Goal: Task Accomplishment & Management: Complete application form

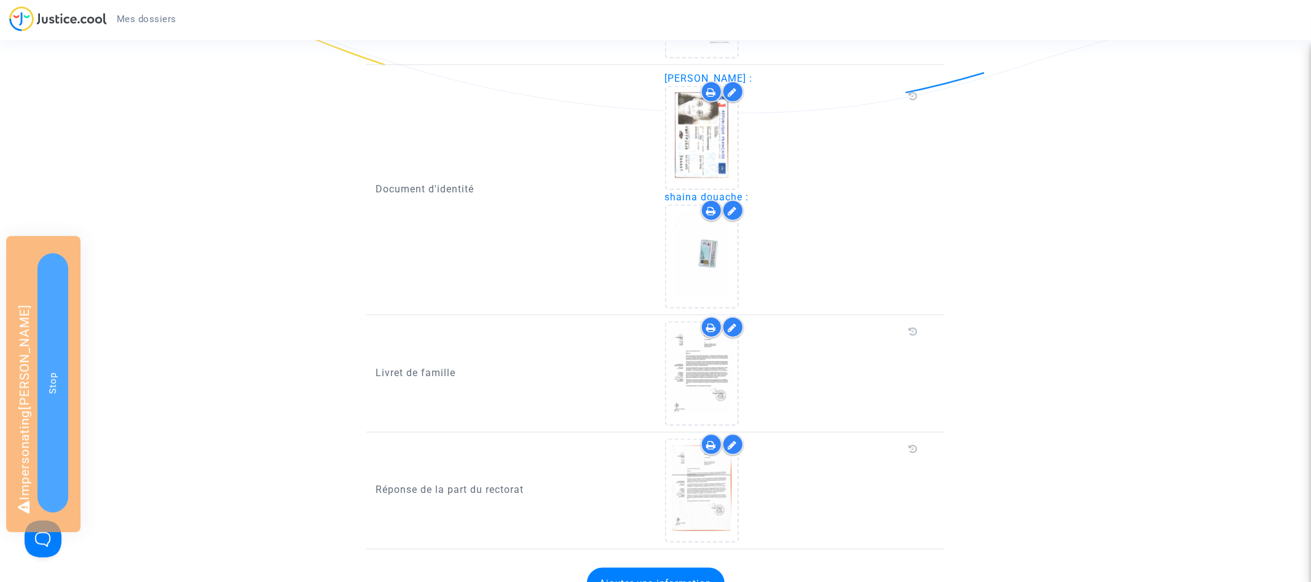
scroll to position [1119, 0]
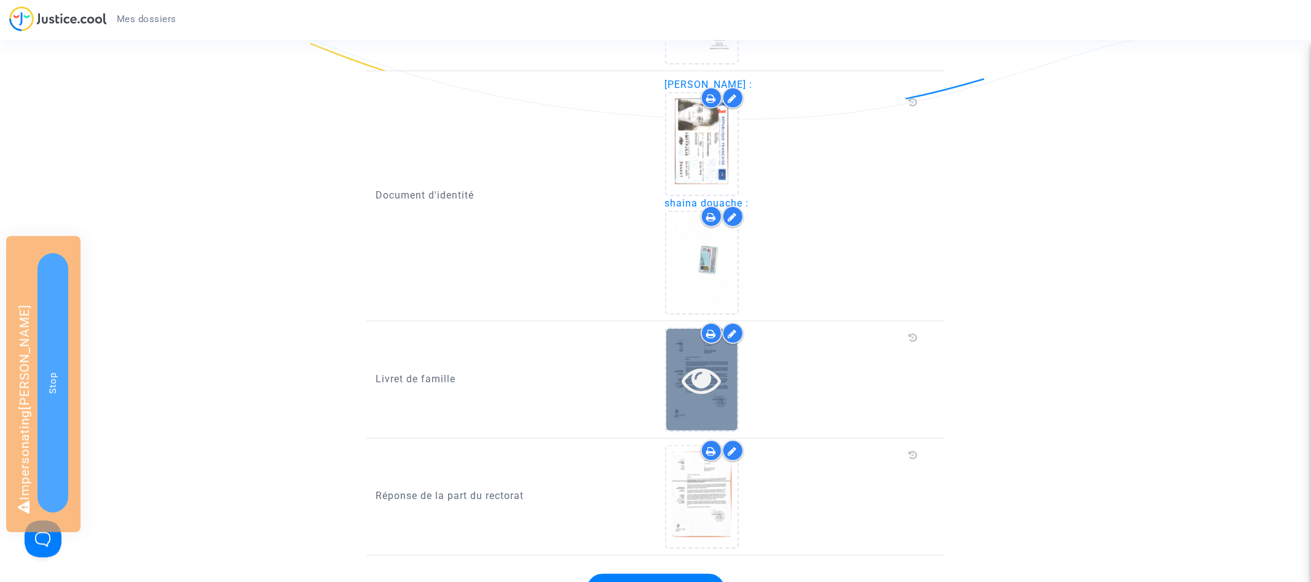
click at [704, 360] on icon at bounding box center [702, 379] width 40 height 39
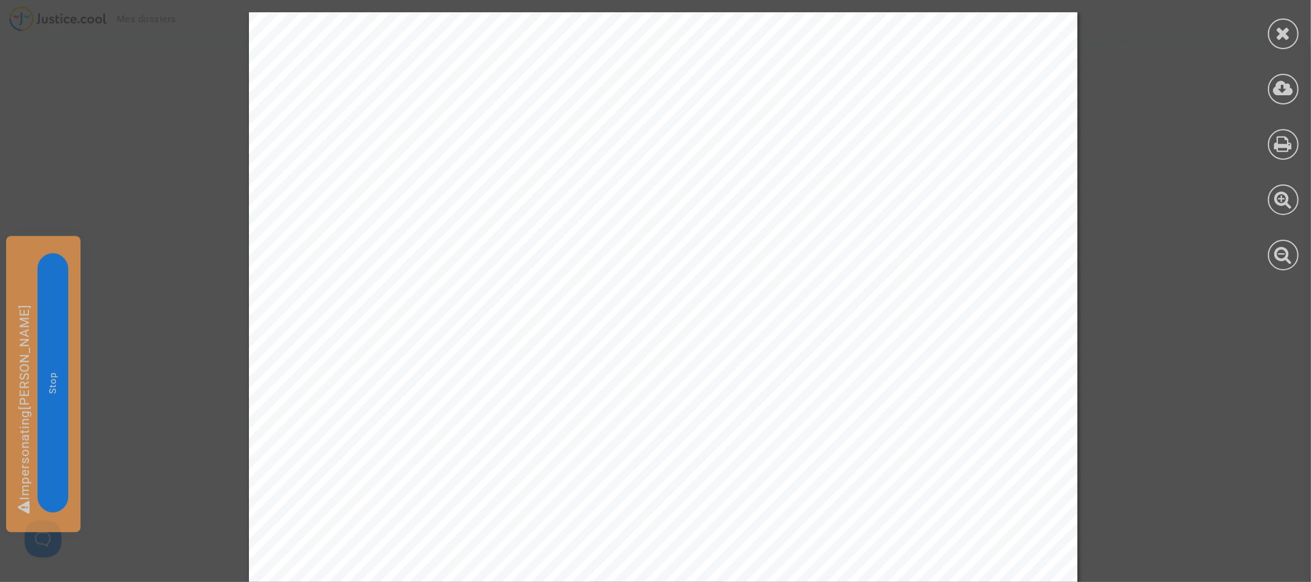
scroll to position [608, 0]
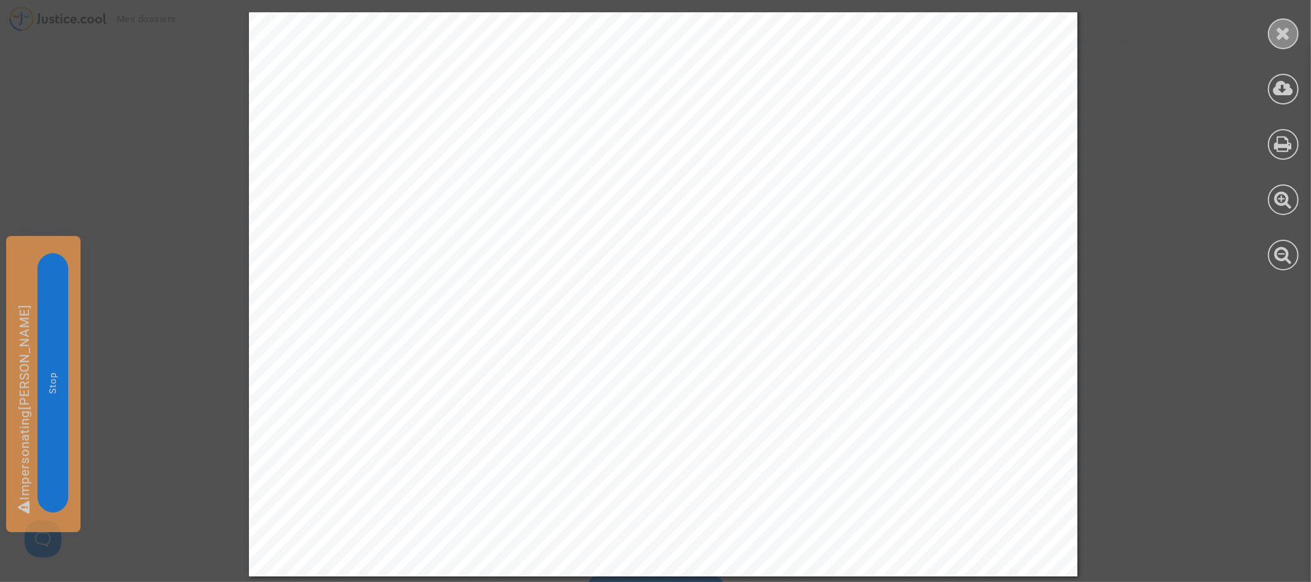
click at [1291, 34] on div at bounding box center [1283, 33] width 31 height 31
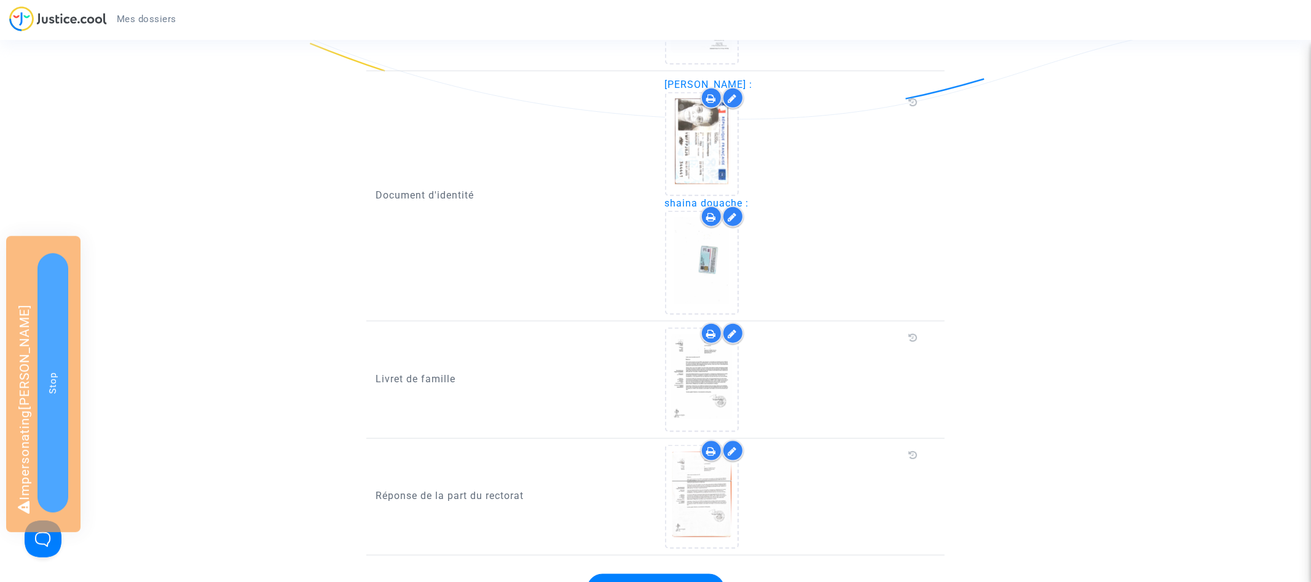
scroll to position [1219, 0]
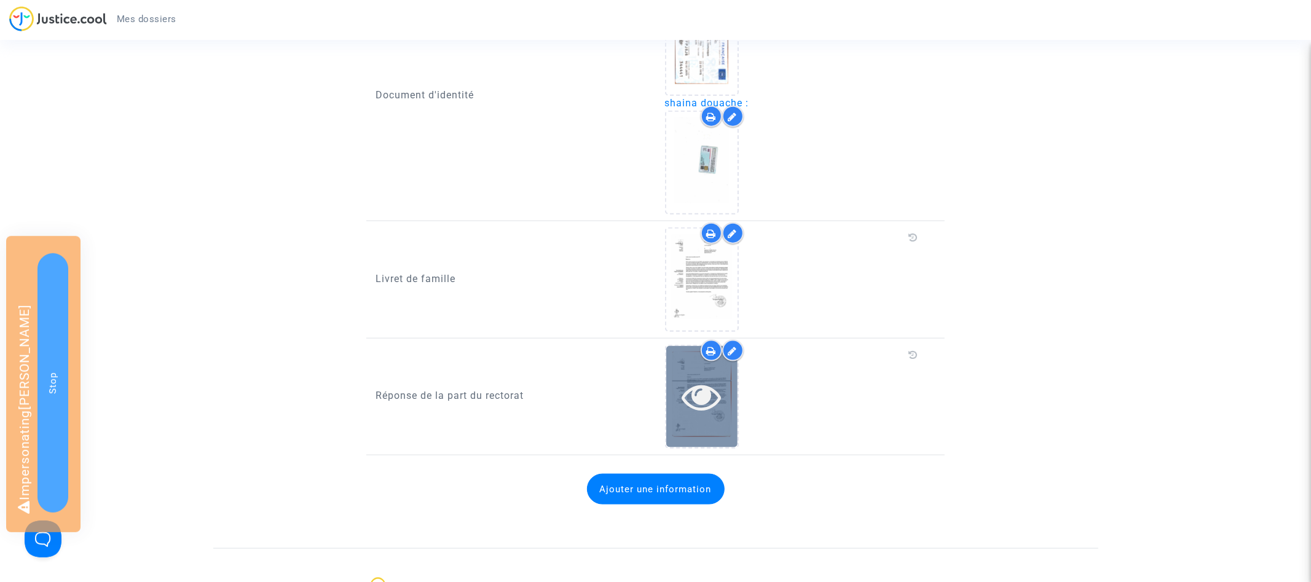
click at [699, 377] on icon at bounding box center [702, 396] width 40 height 39
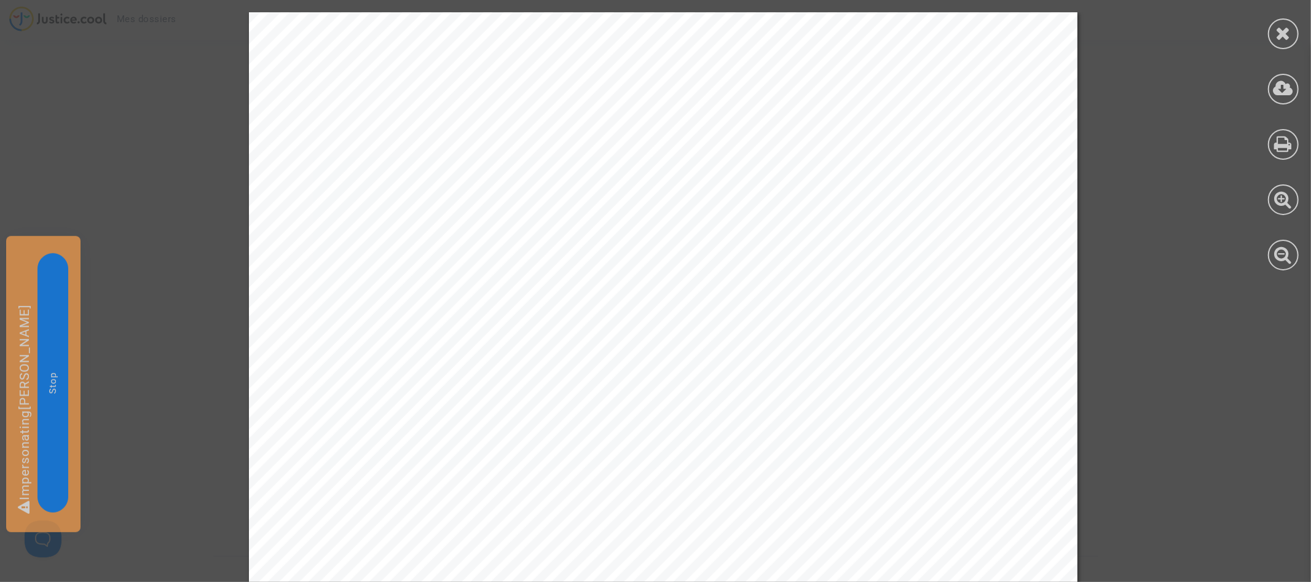
scroll to position [1211, 0]
click at [1287, 42] on div at bounding box center [1283, 33] width 31 height 31
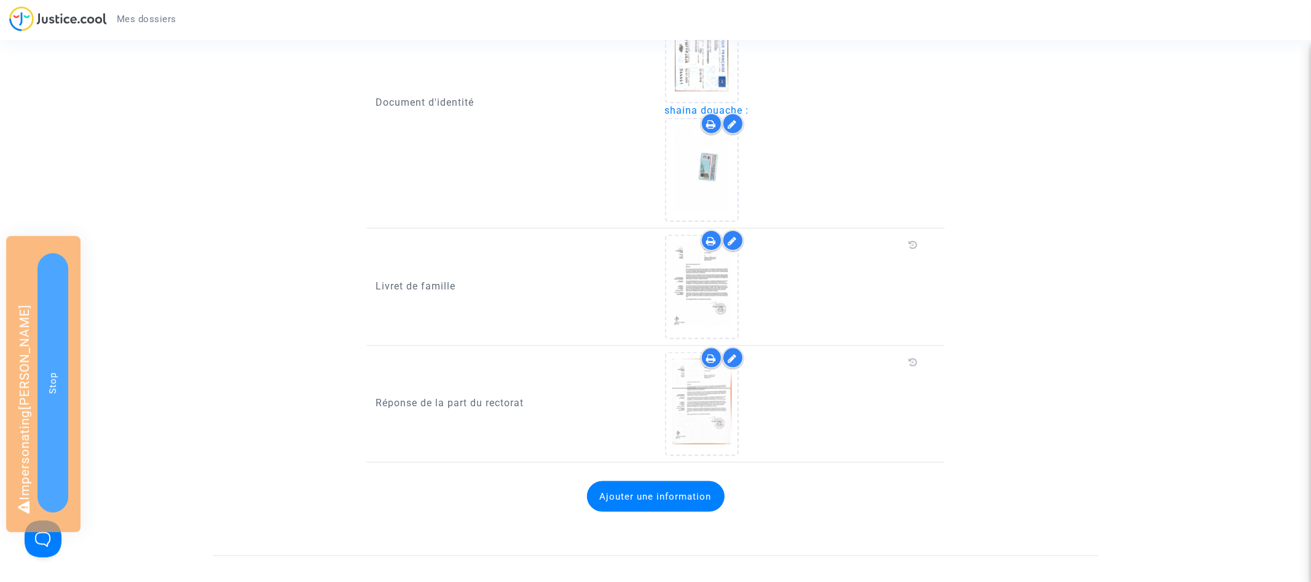
click at [736, 353] on icon at bounding box center [732, 358] width 9 height 10
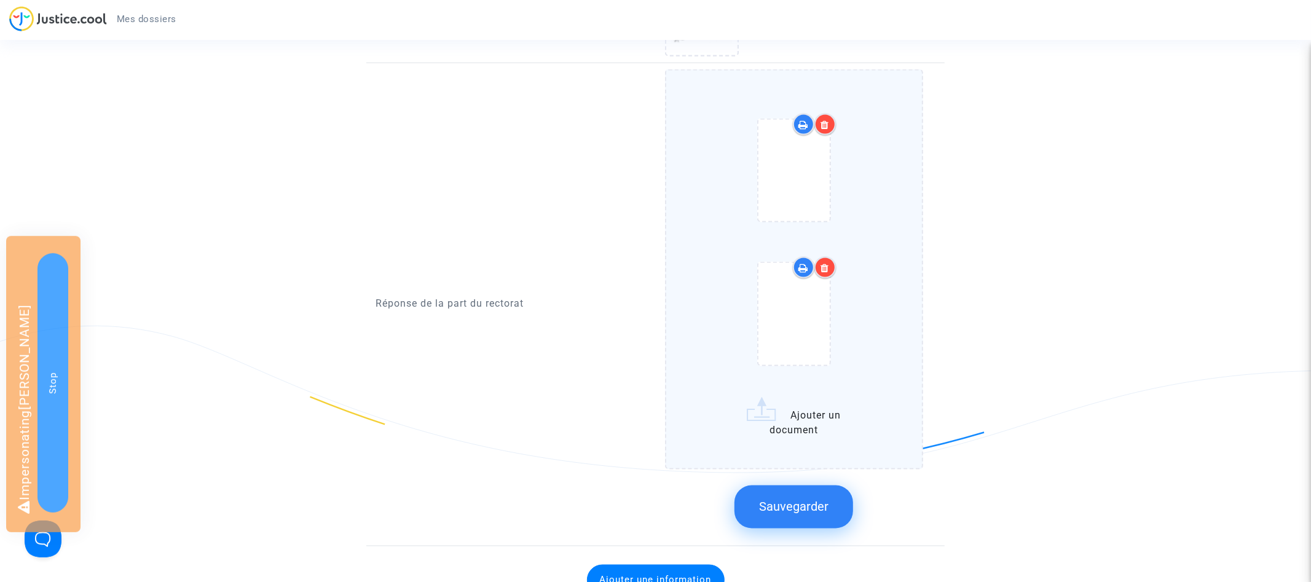
scroll to position [1525, 0]
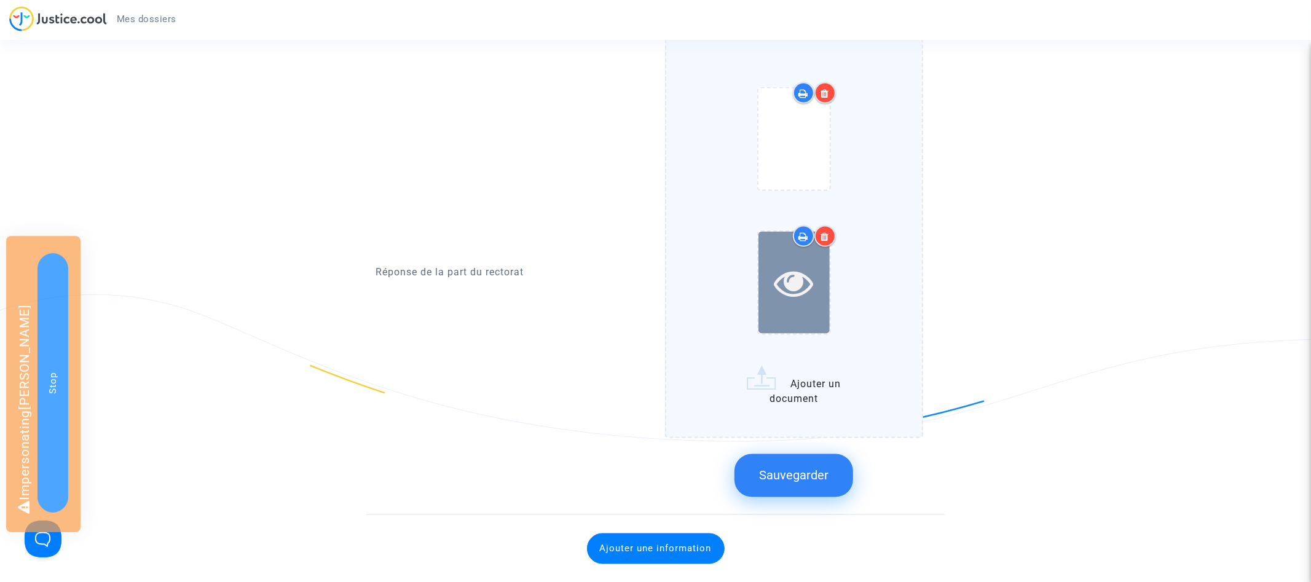
click at [796, 272] on icon at bounding box center [794, 282] width 40 height 39
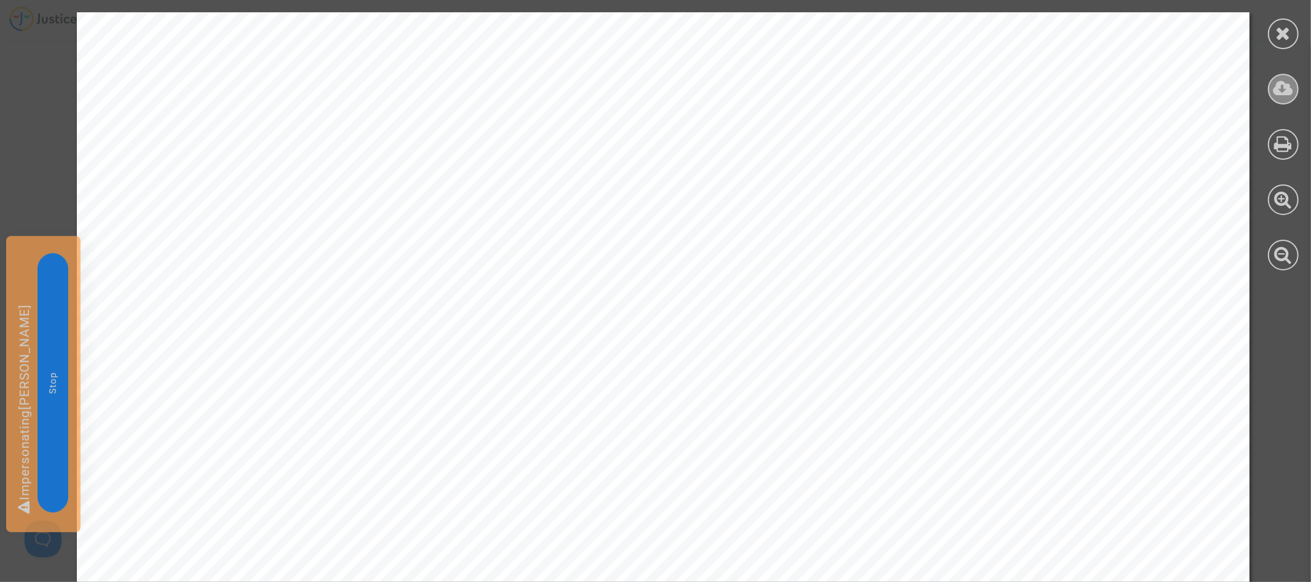
click at [1277, 89] on icon at bounding box center [1283, 88] width 20 height 18
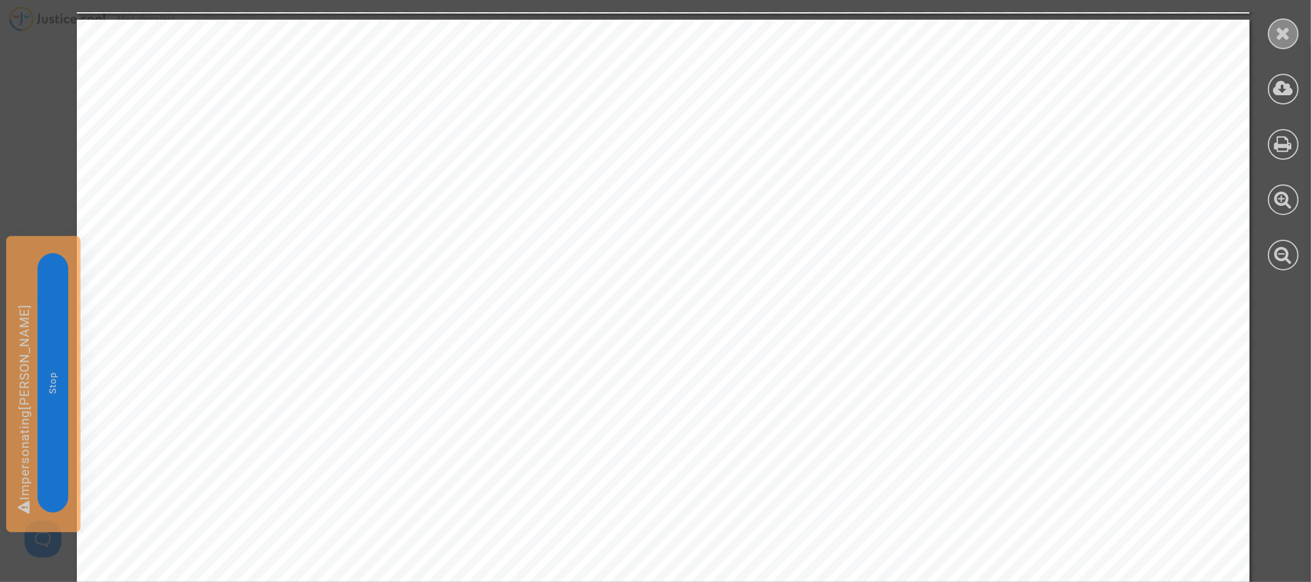
click at [1298, 32] on div at bounding box center [1283, 33] width 31 height 31
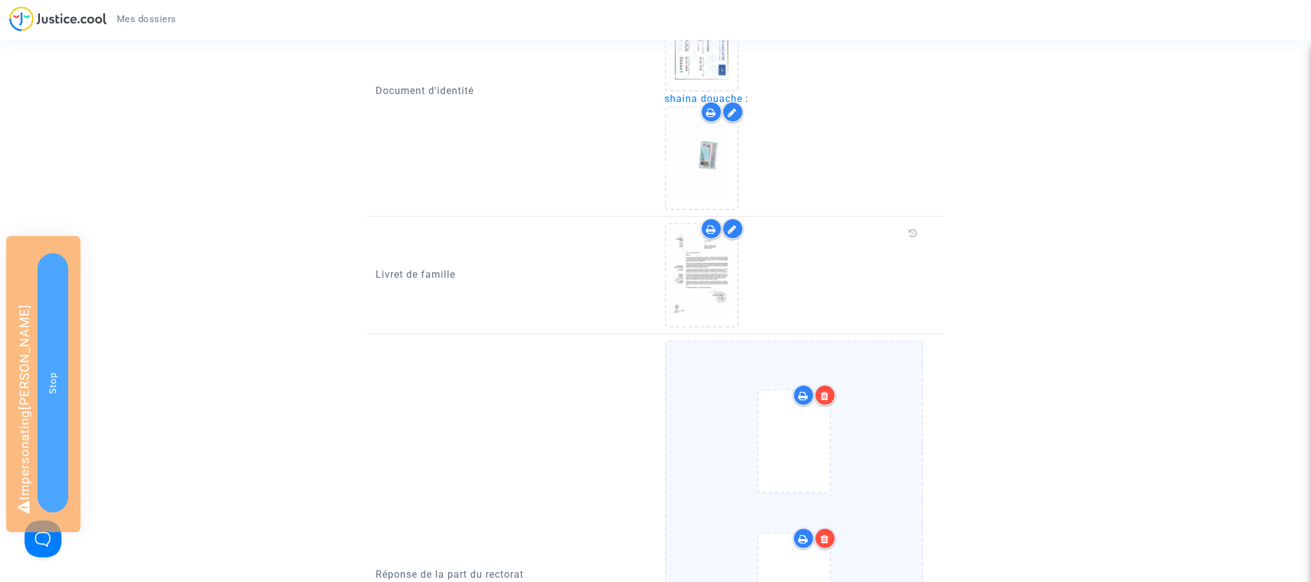
scroll to position [1162, 0]
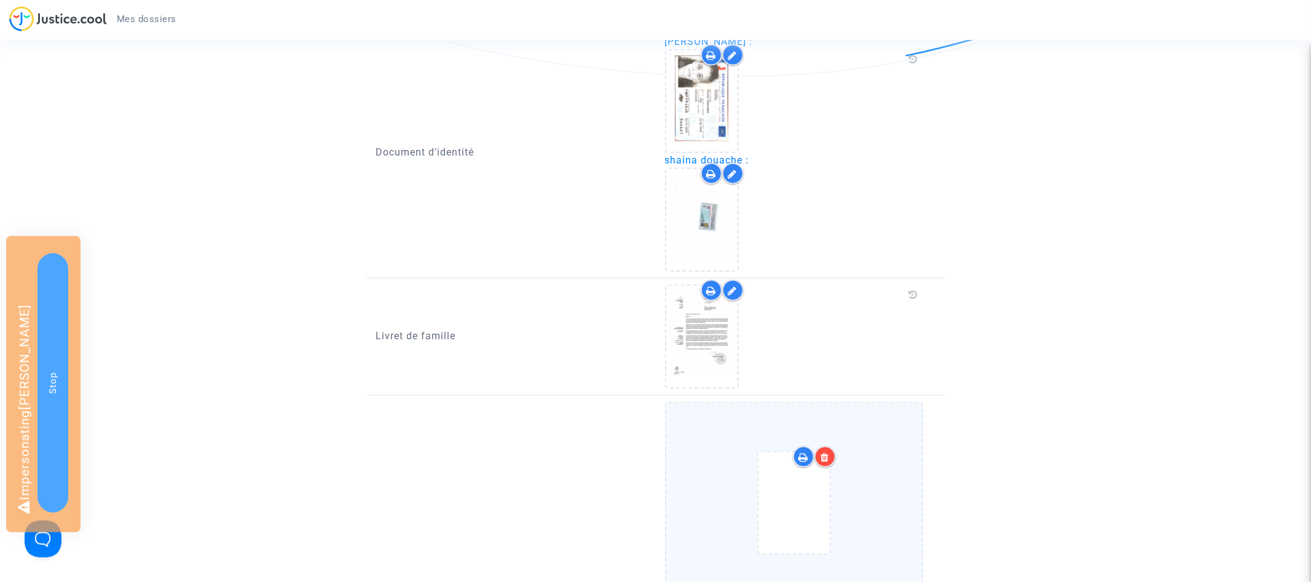
click at [739, 280] on div at bounding box center [733, 291] width 22 height 22
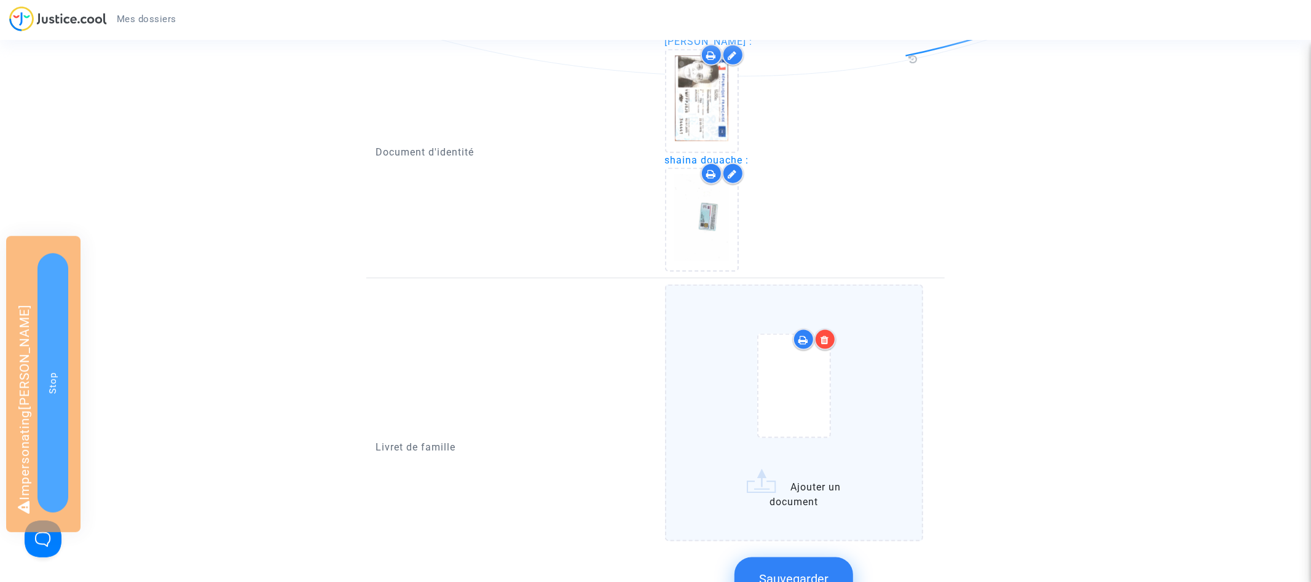
click at [796, 427] on div at bounding box center [794, 388] width 108 height 143
click at [0, 0] on input "Ajouter un document" at bounding box center [0, 0] width 0 height 0
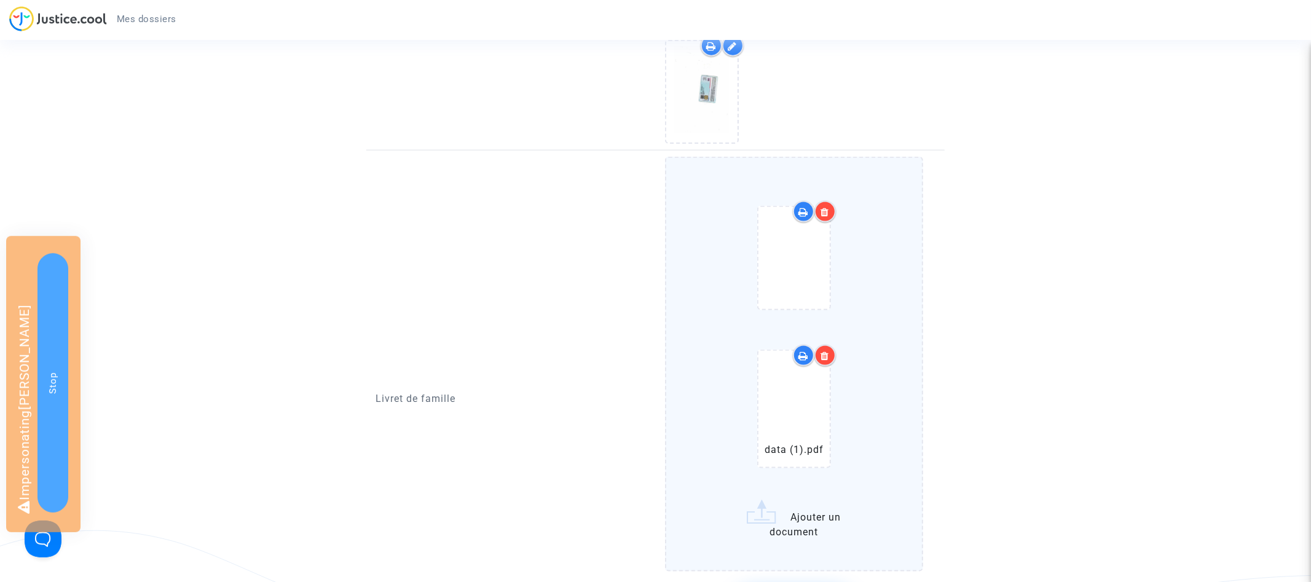
scroll to position [1313, 0]
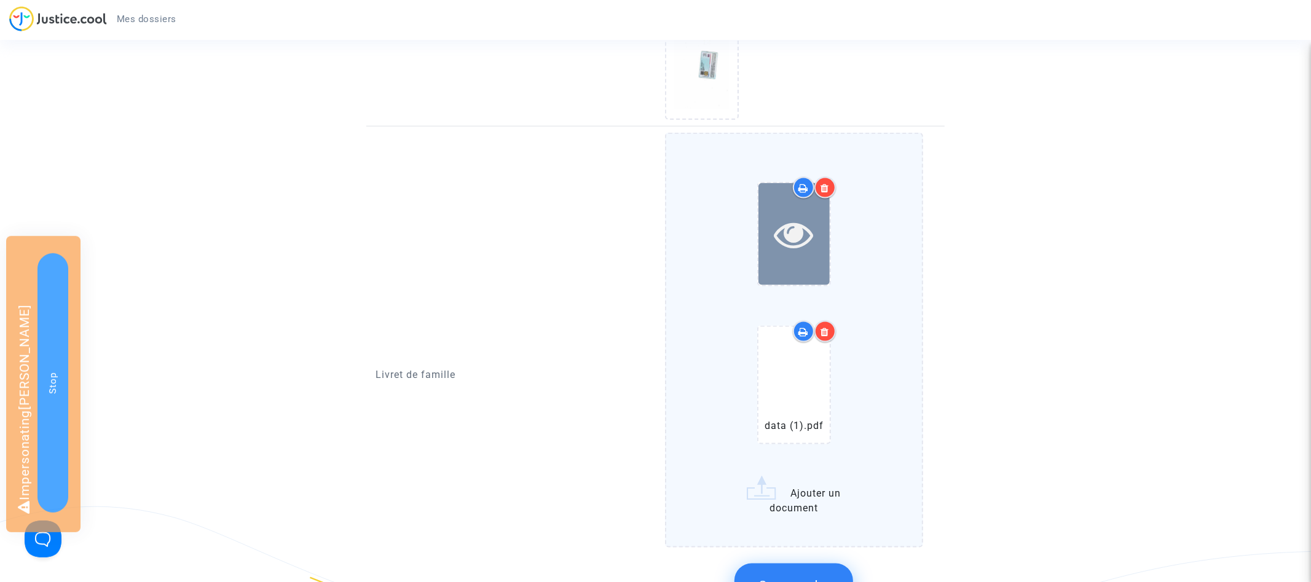
click at [805, 218] on icon at bounding box center [794, 233] width 40 height 39
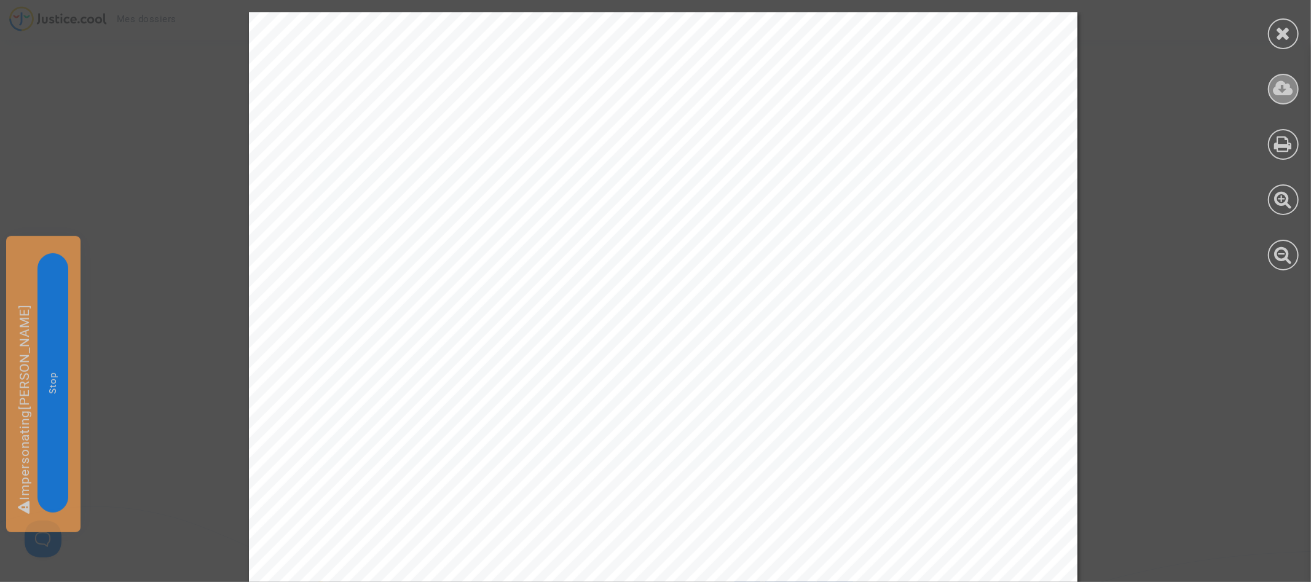
click at [1287, 94] on icon at bounding box center [1283, 88] width 20 height 18
click at [1285, 37] on icon at bounding box center [1283, 33] width 15 height 18
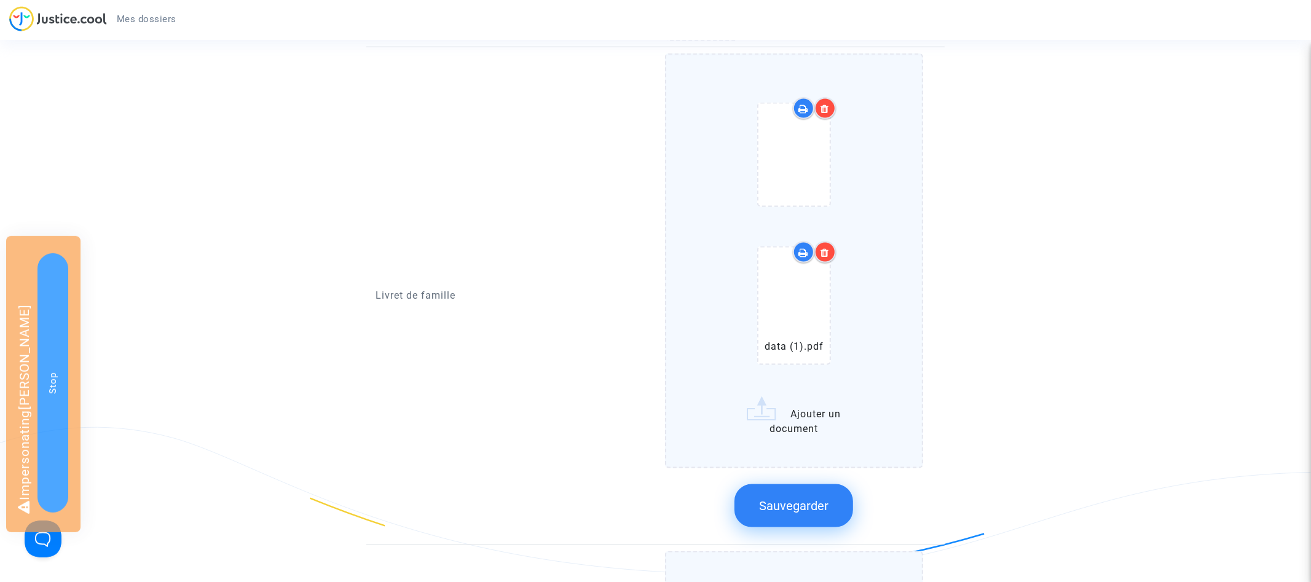
scroll to position [1415, 0]
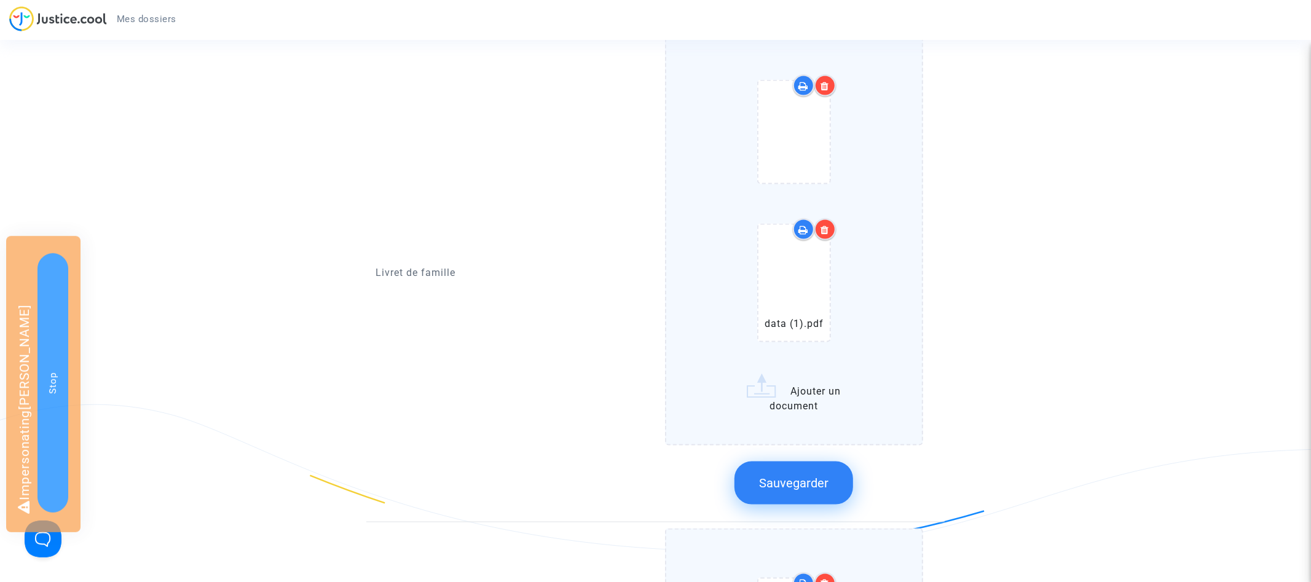
click at [829, 81] on icon at bounding box center [825, 86] width 9 height 10
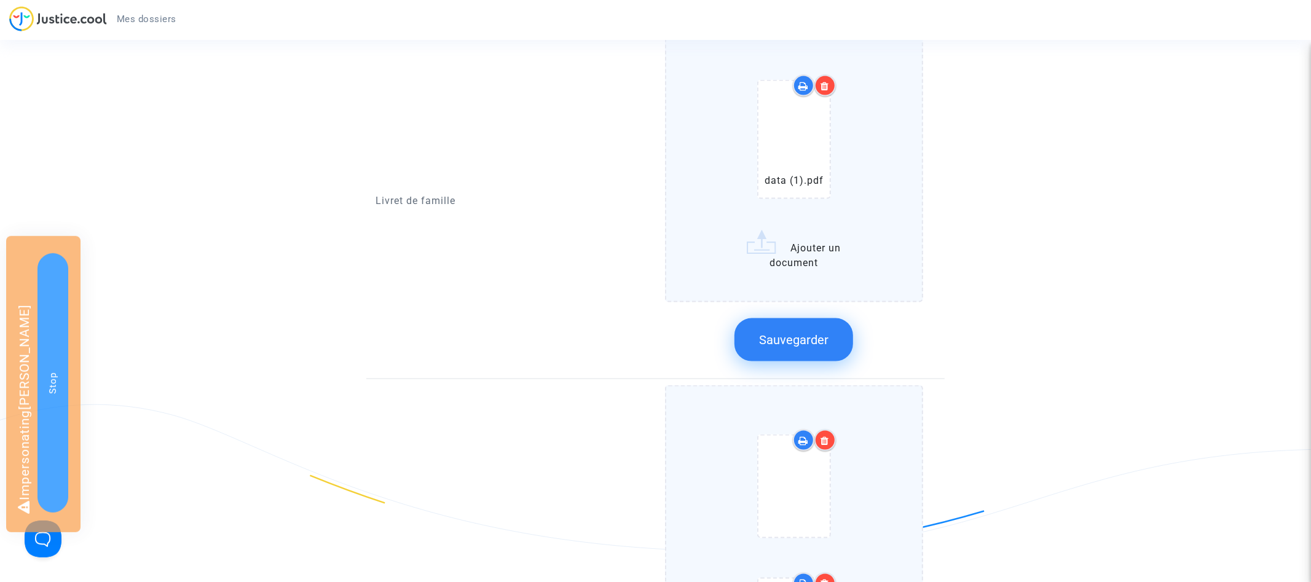
click at [825, 333] on span "Sauvegarder" at bounding box center [793, 340] width 69 height 15
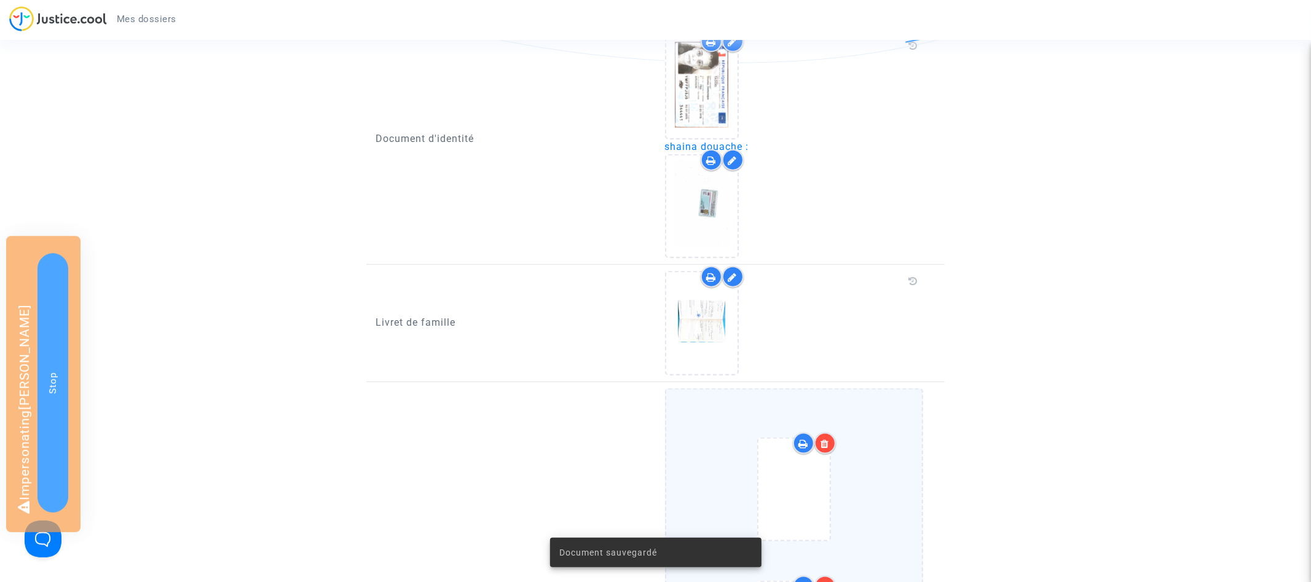
scroll to position [1121, 0]
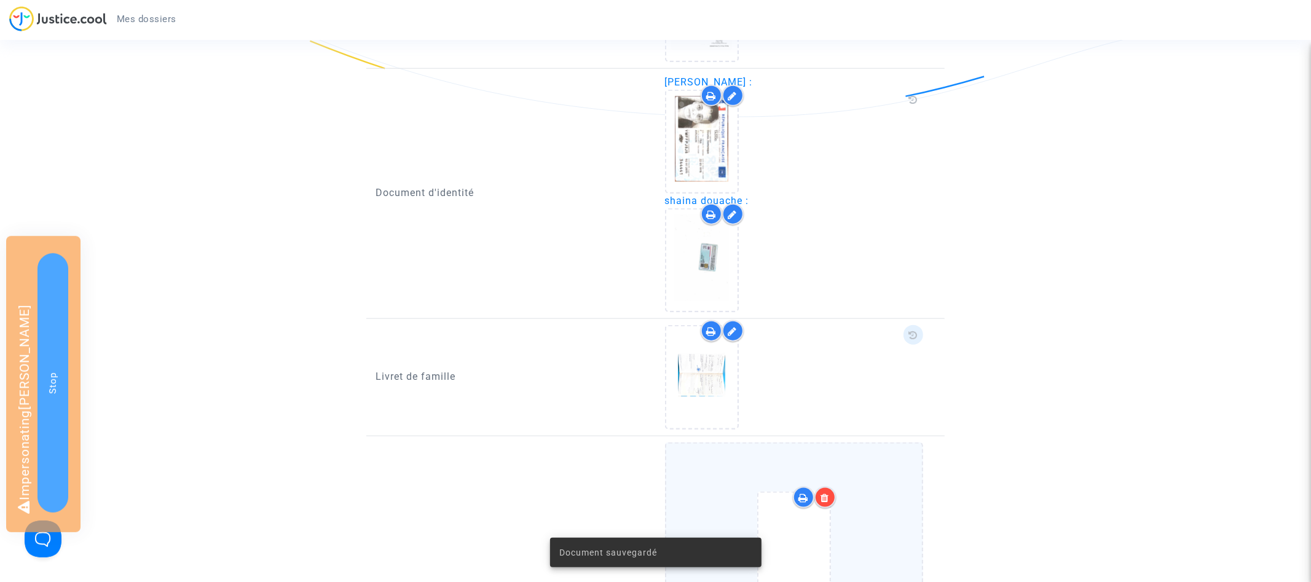
click at [913, 330] on icon at bounding box center [913, 335] width 9 height 10
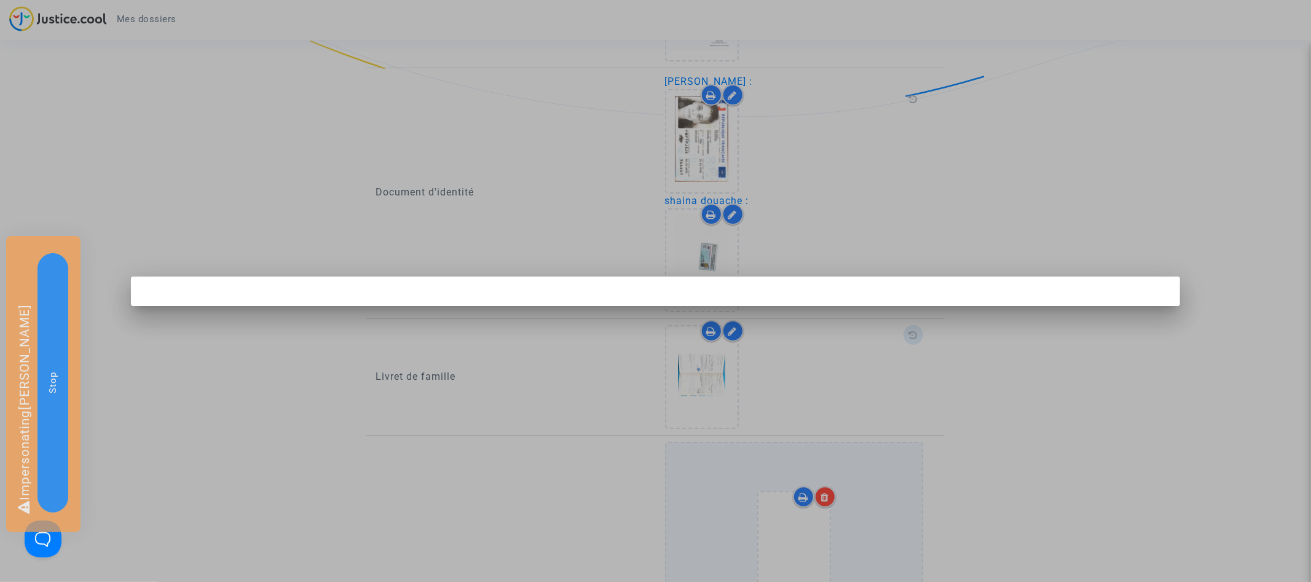
scroll to position [0, 0]
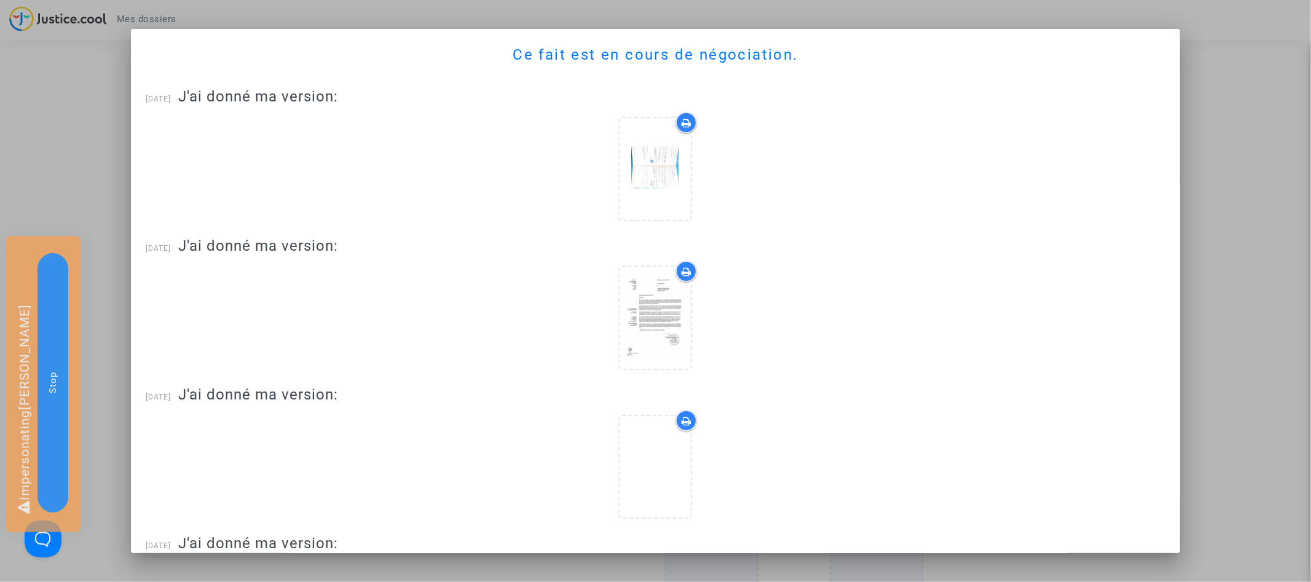
click at [1249, 193] on div at bounding box center [655, 291] width 1311 height 582
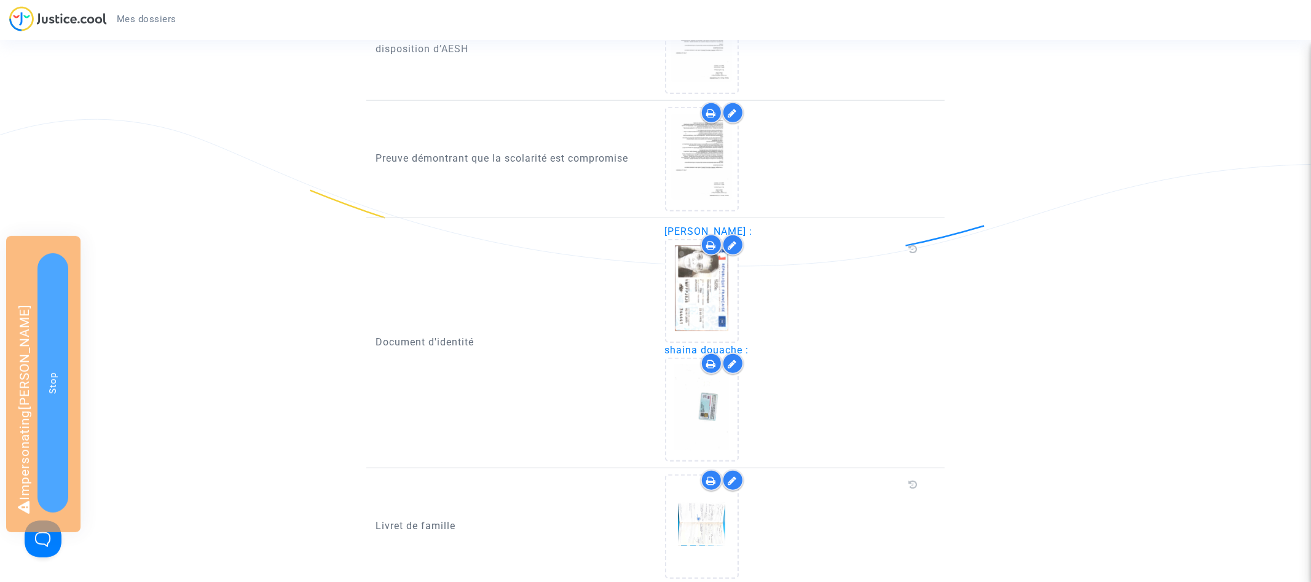
scroll to position [930, 0]
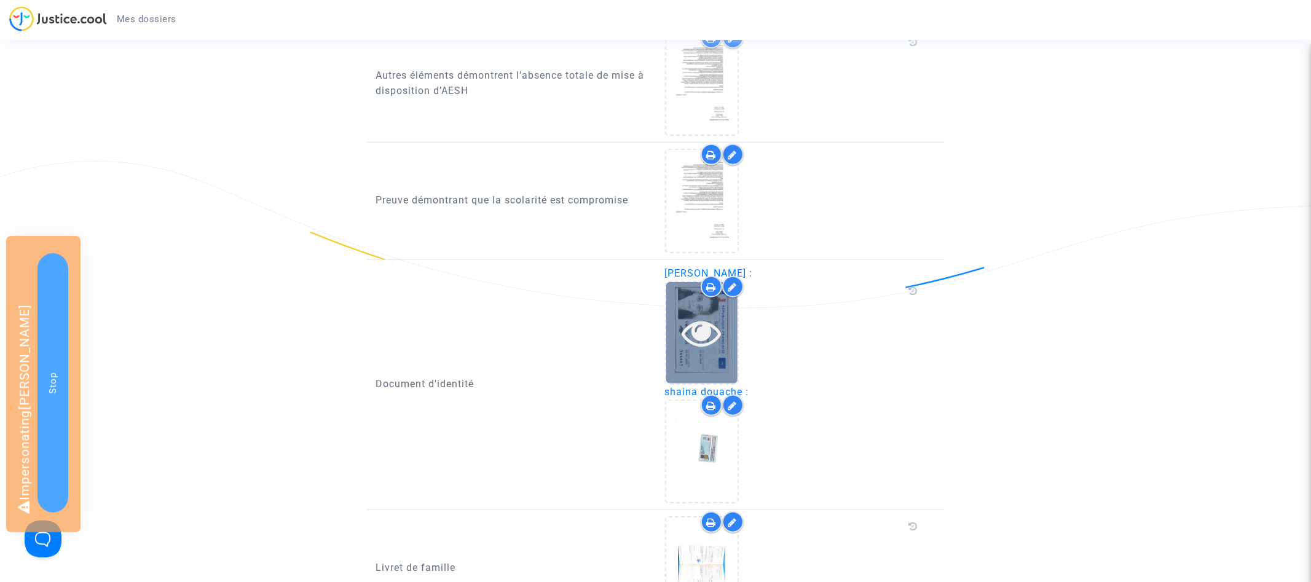
click at [707, 320] on icon at bounding box center [702, 332] width 40 height 39
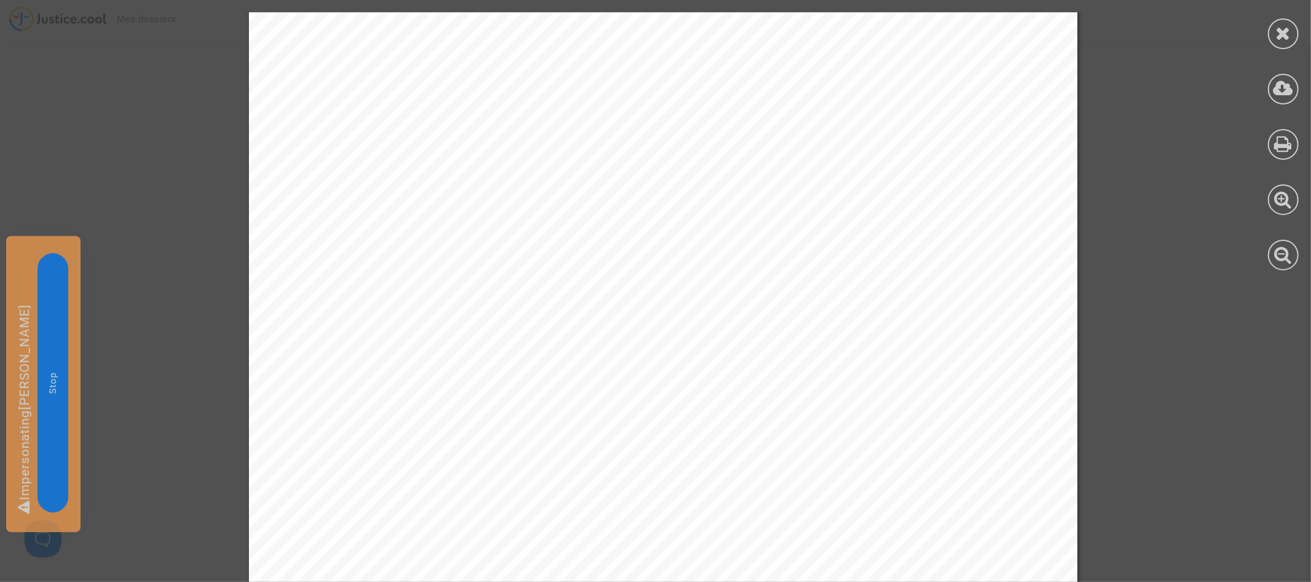
scroll to position [329, 0]
click at [1281, 42] on div at bounding box center [1283, 33] width 31 height 31
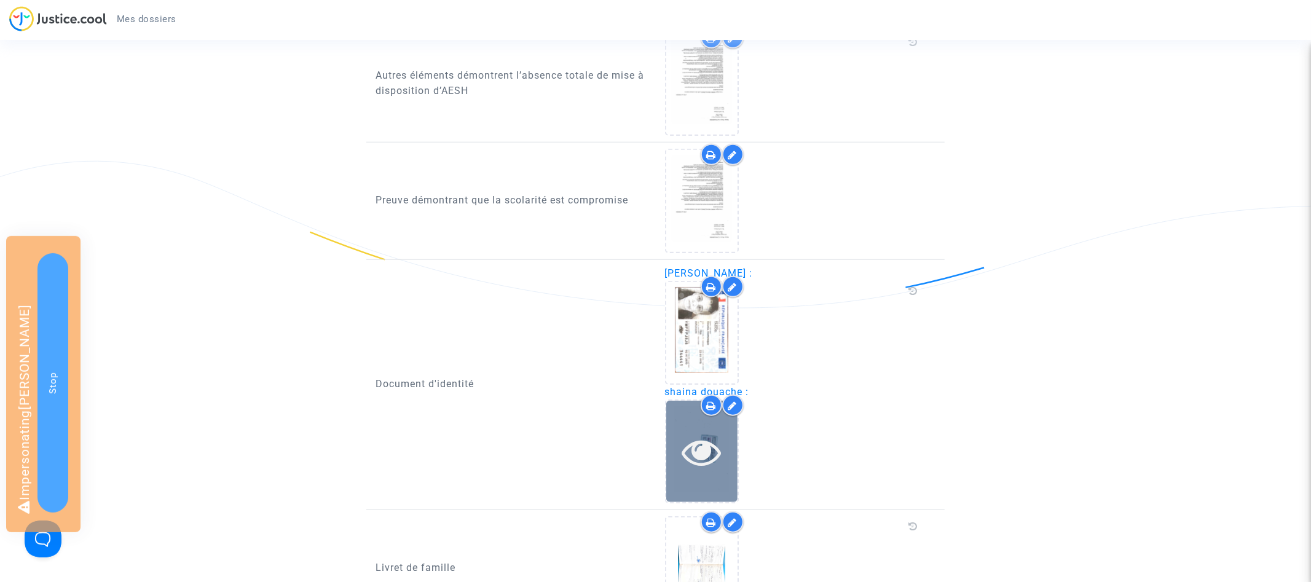
click at [688, 441] on icon at bounding box center [702, 451] width 40 height 39
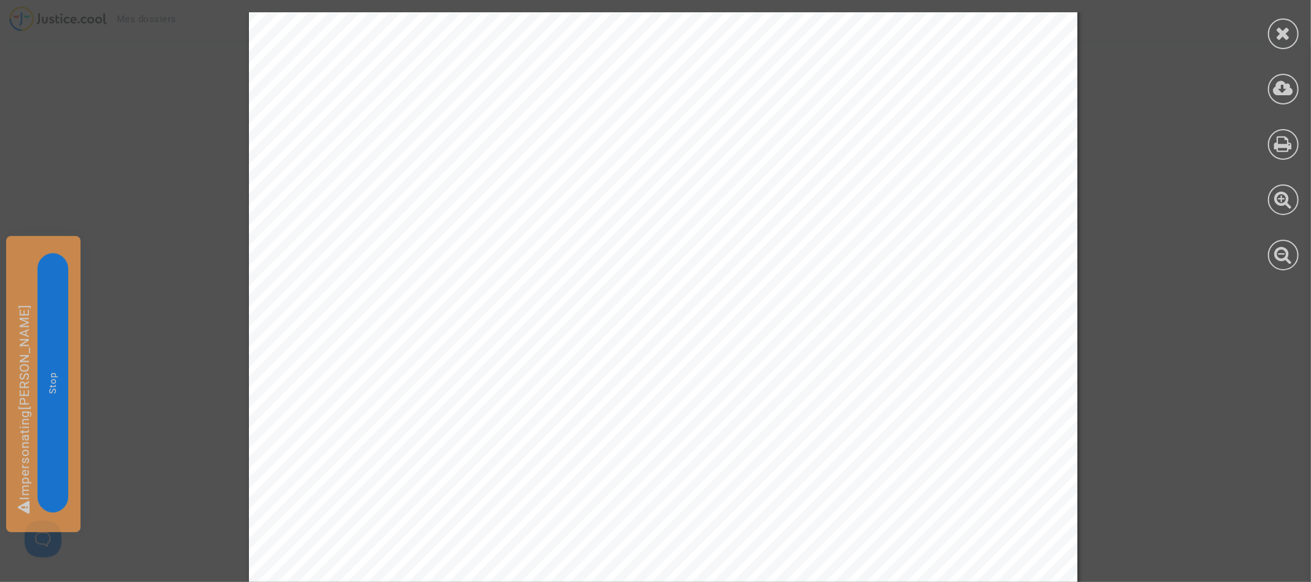
scroll to position [1787, 0]
drag, startPoint x: 1284, startPoint y: 33, endPoint x: 1168, endPoint y: 97, distance: 132.3
click at [1284, 33] on icon at bounding box center [1283, 33] width 15 height 18
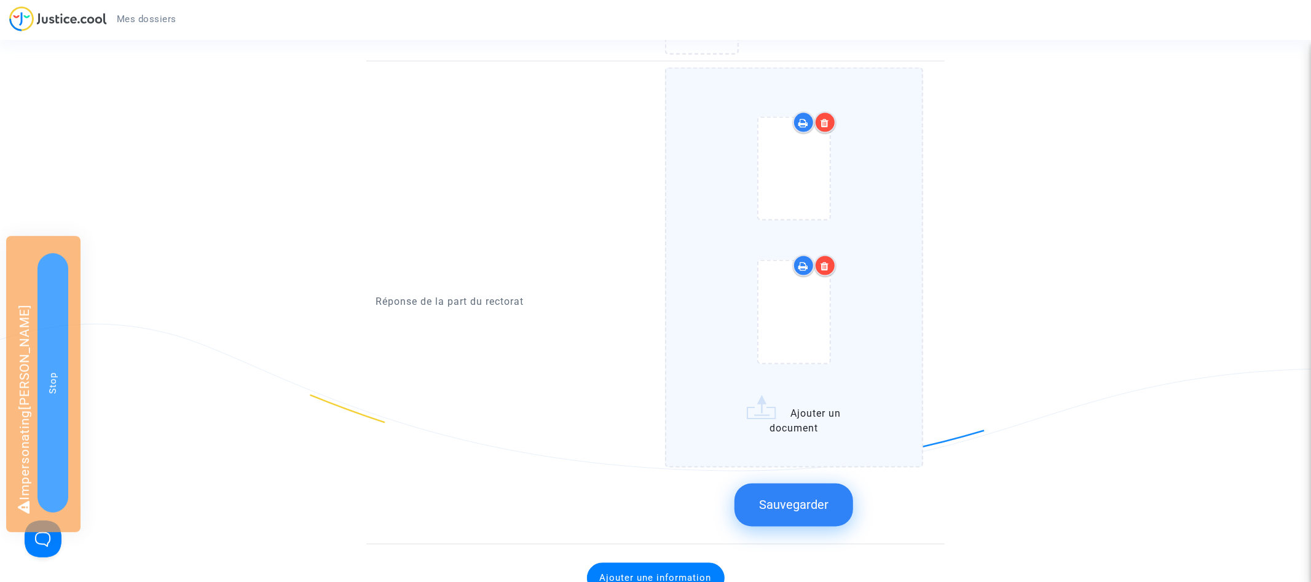
scroll to position [1516, 0]
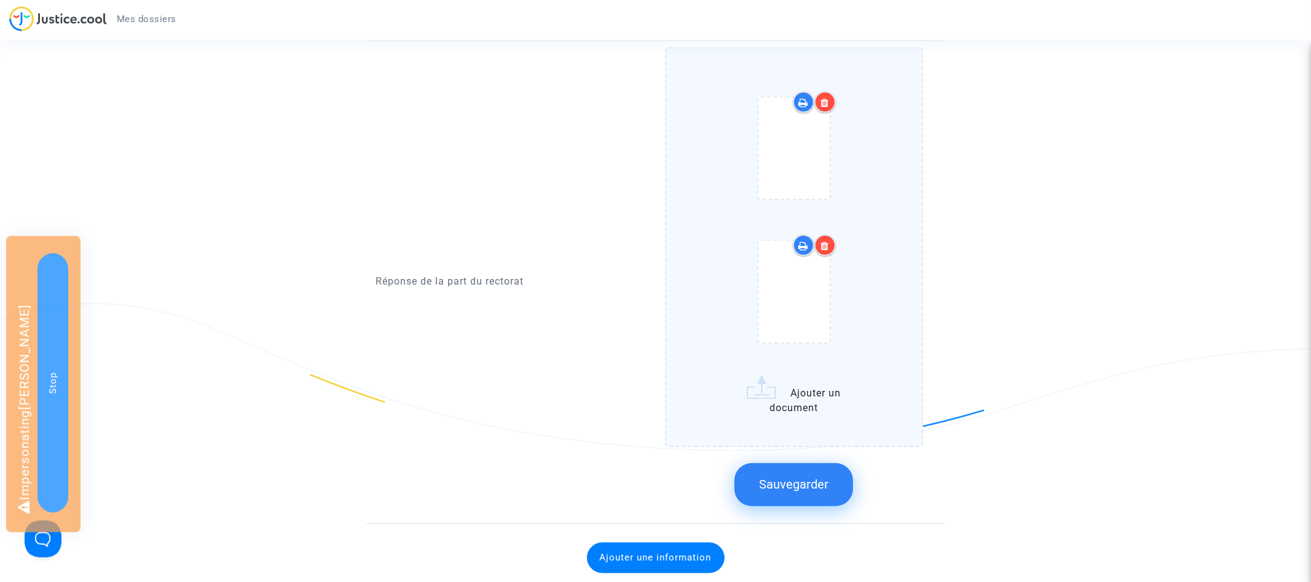
click at [827, 241] on icon at bounding box center [825, 246] width 9 height 10
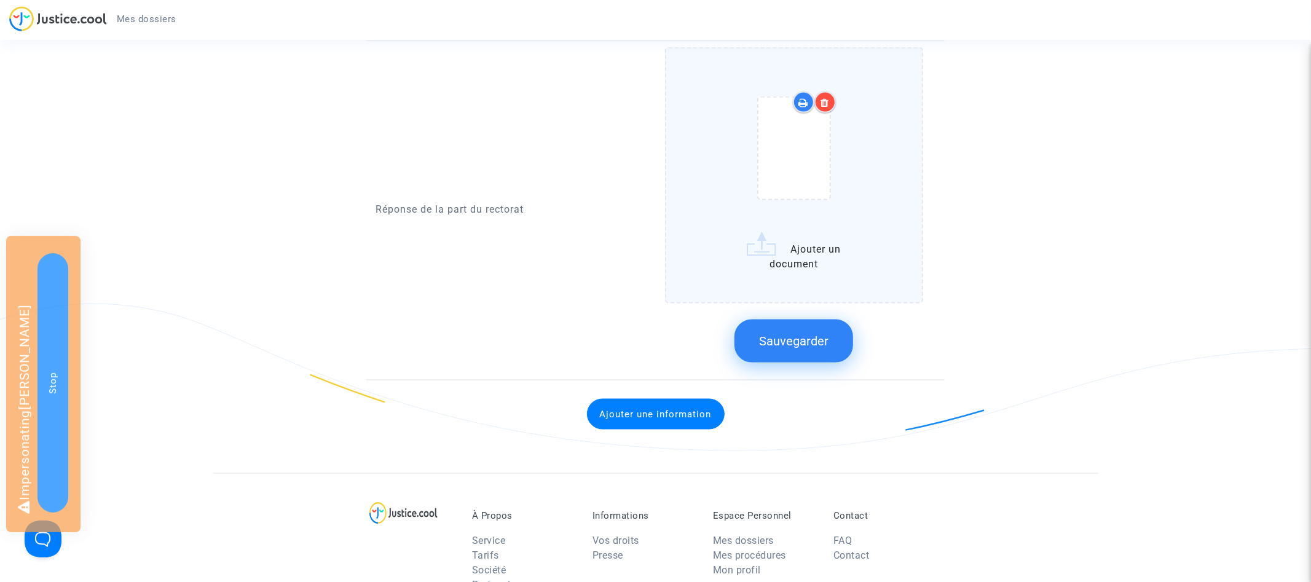
scroll to position [1355, 0]
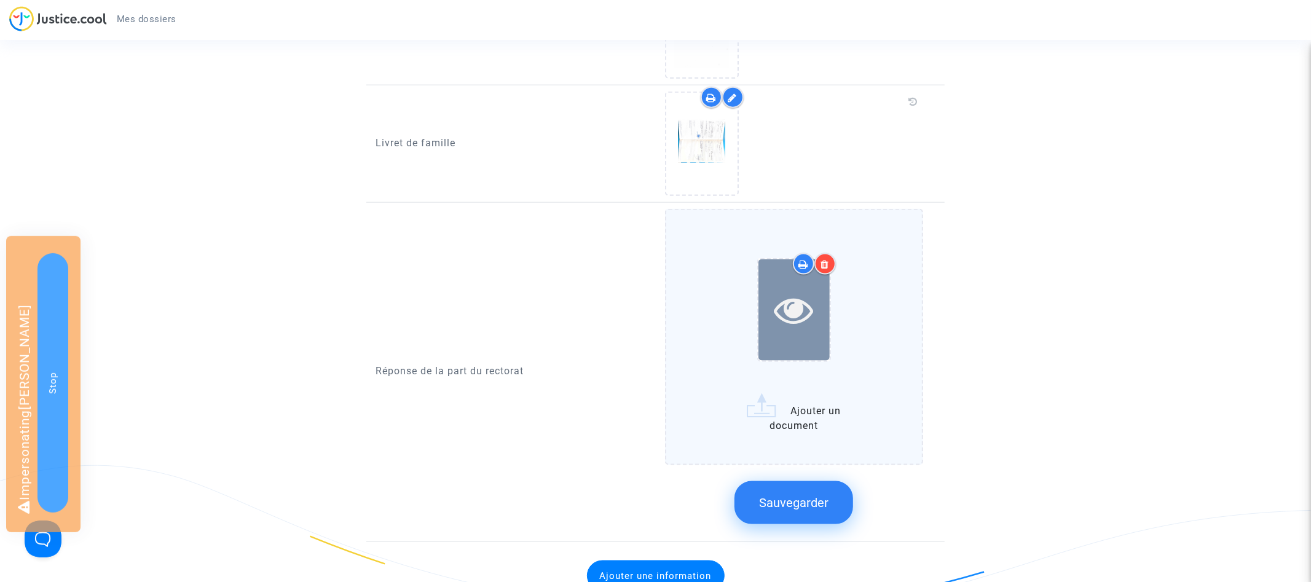
click at [798, 297] on icon at bounding box center [794, 309] width 40 height 39
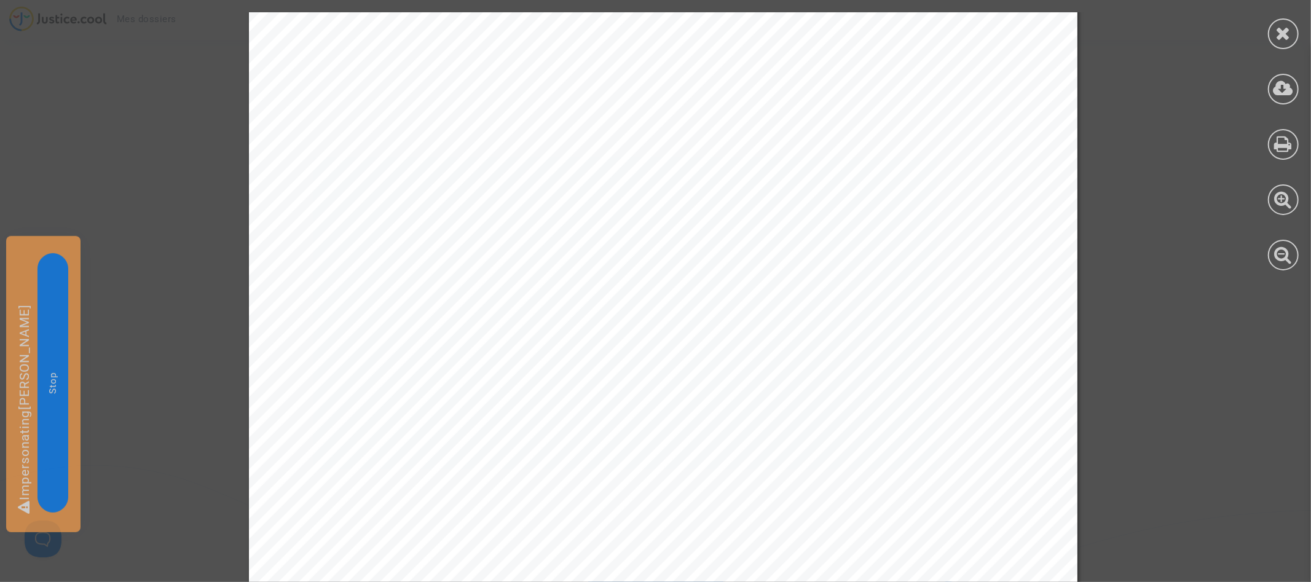
scroll to position [205, 0]
click at [1288, 36] on icon at bounding box center [1283, 33] width 15 height 18
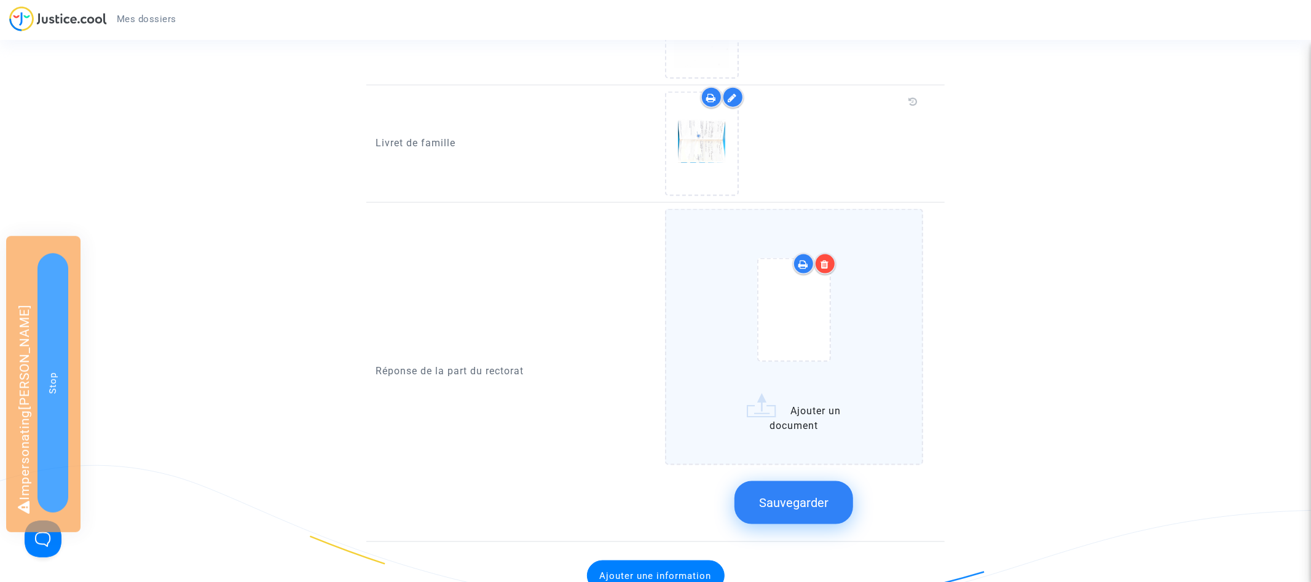
click at [831, 253] on div at bounding box center [825, 264] width 22 height 22
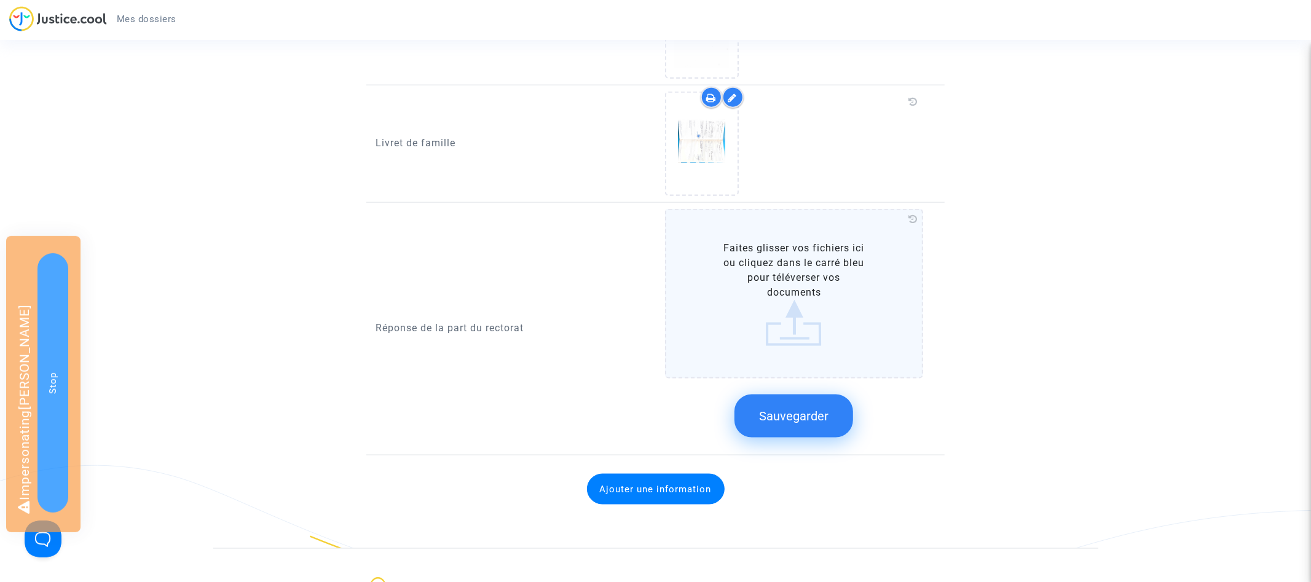
click at [832, 280] on label "Faites glisser vos fichiers ici ou cliquez dans le carré bleu pour téléverser v…" at bounding box center [794, 294] width 259 height 170
click at [0, 0] on input "Faites glisser vos fichiers ici ou cliquez dans le carré bleu pour téléverser v…" at bounding box center [0, 0] width 0 height 0
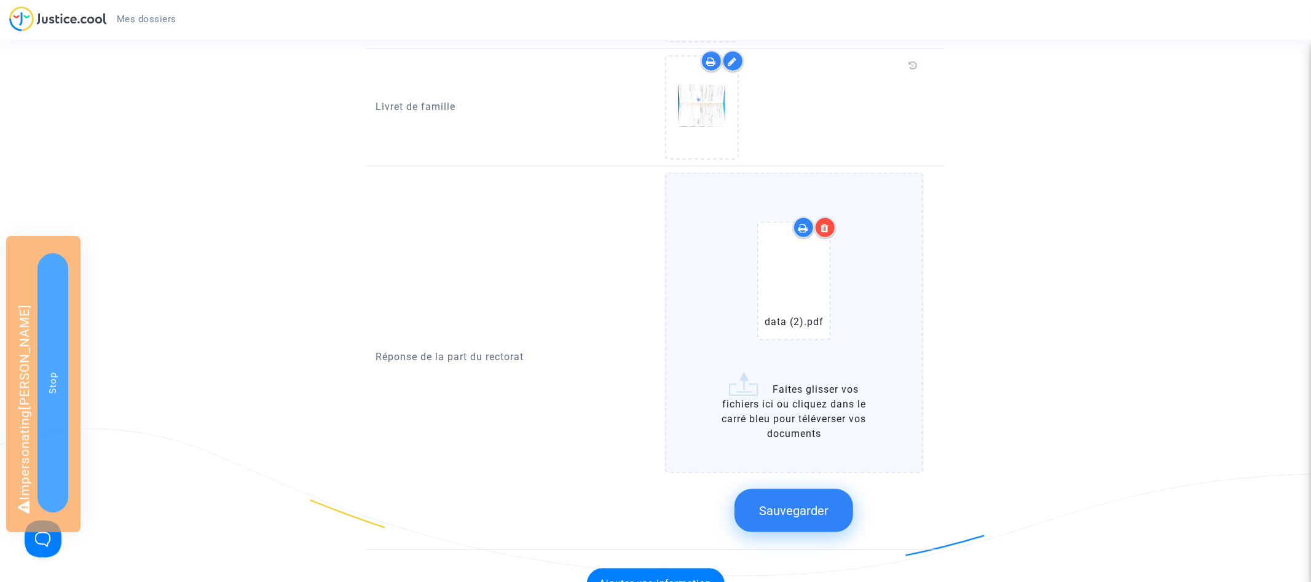
scroll to position [1465, 0]
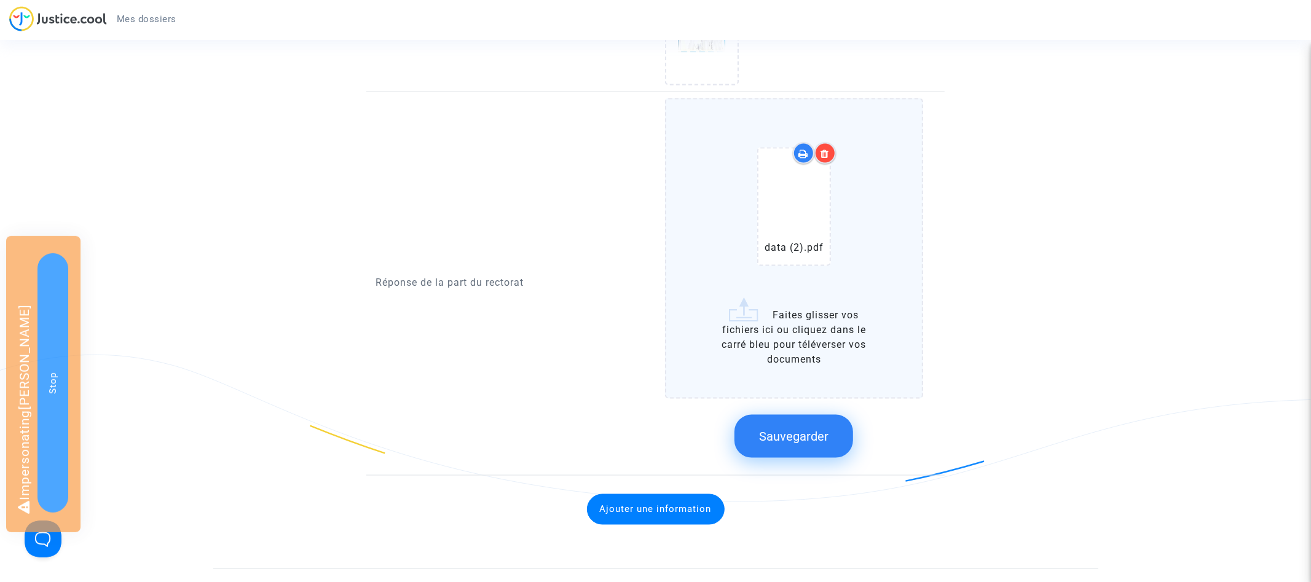
click at [774, 425] on button "Sauvegarder" at bounding box center [793, 436] width 119 height 43
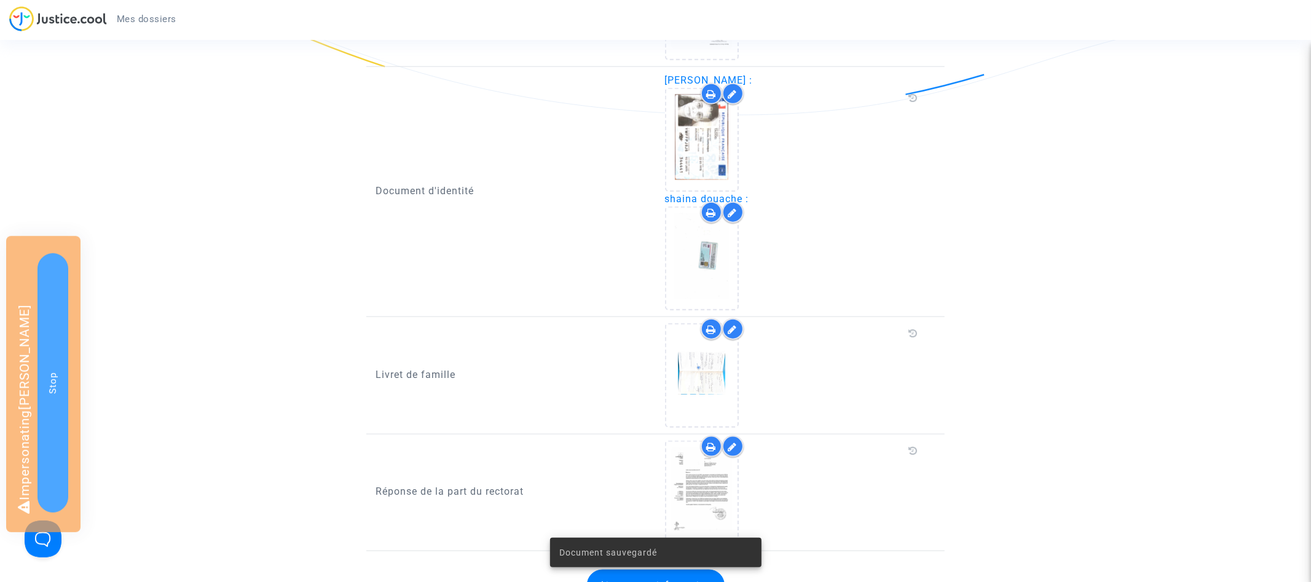
scroll to position [1205, 0]
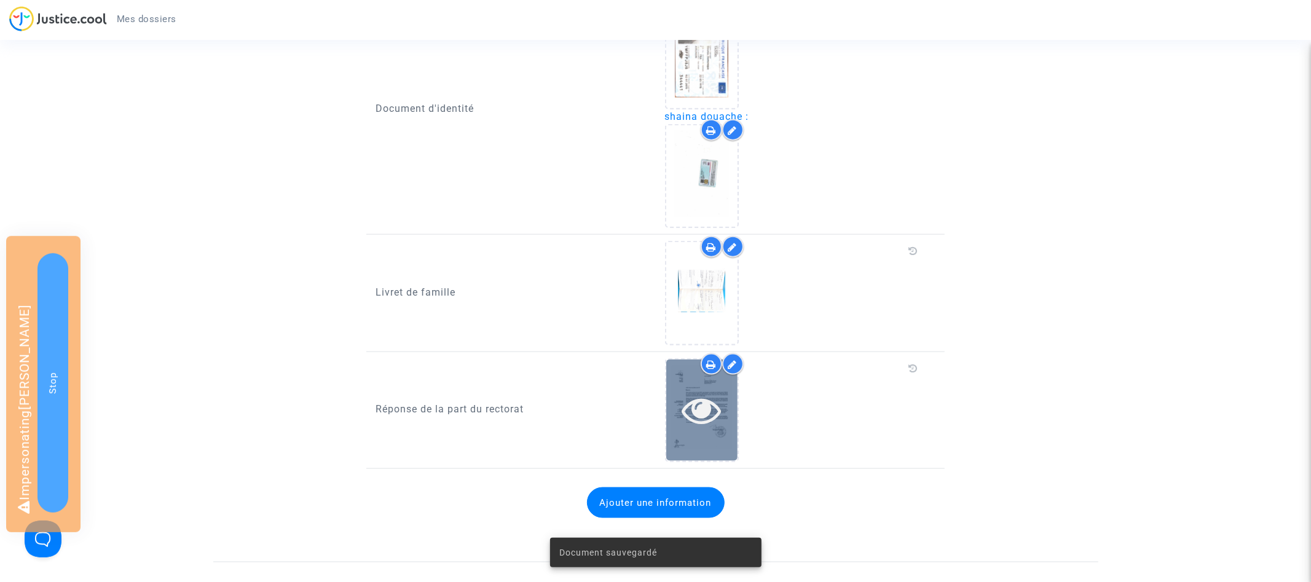
click at [688, 390] on icon at bounding box center [702, 409] width 40 height 39
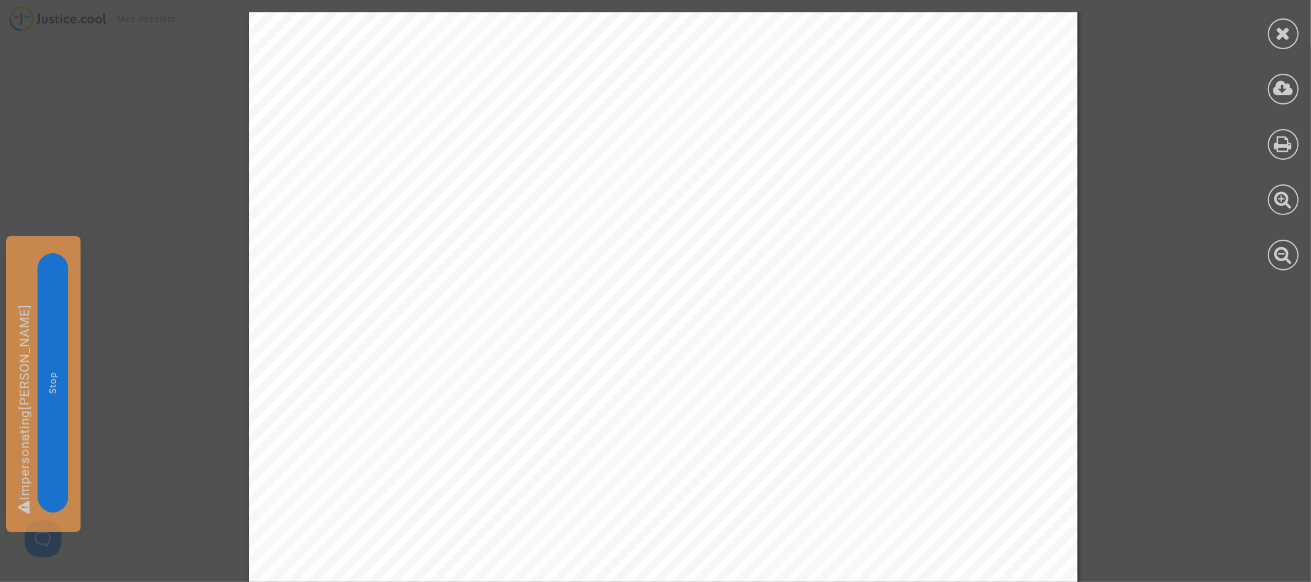
scroll to position [42, 0]
click at [1286, 35] on icon at bounding box center [1283, 33] width 15 height 18
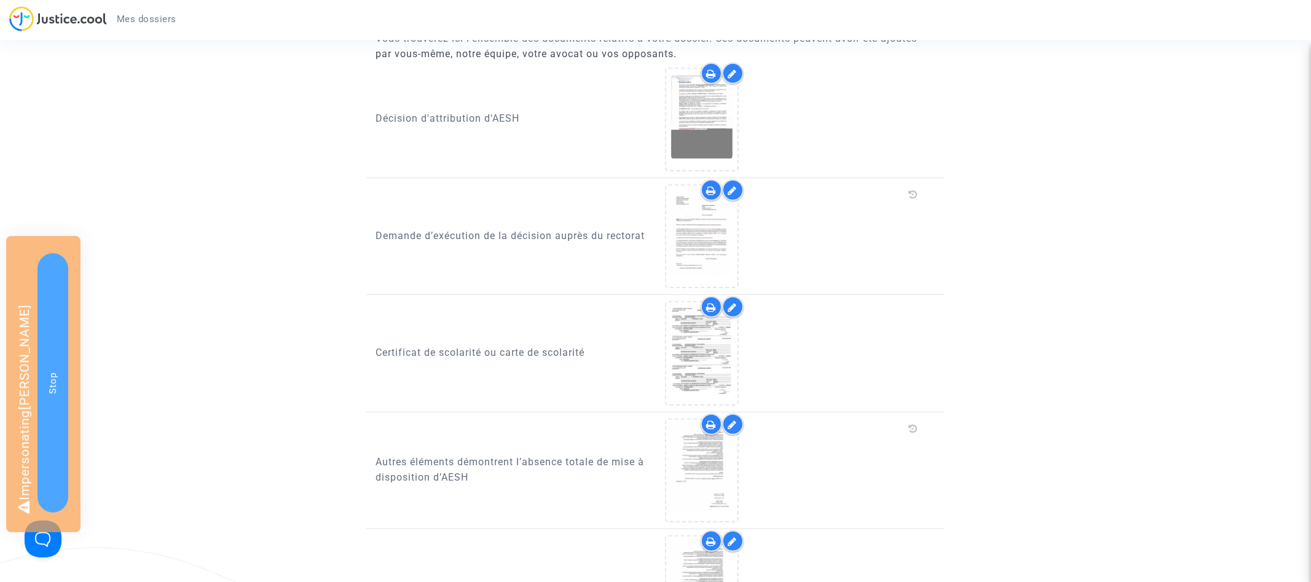
scroll to position [530, 0]
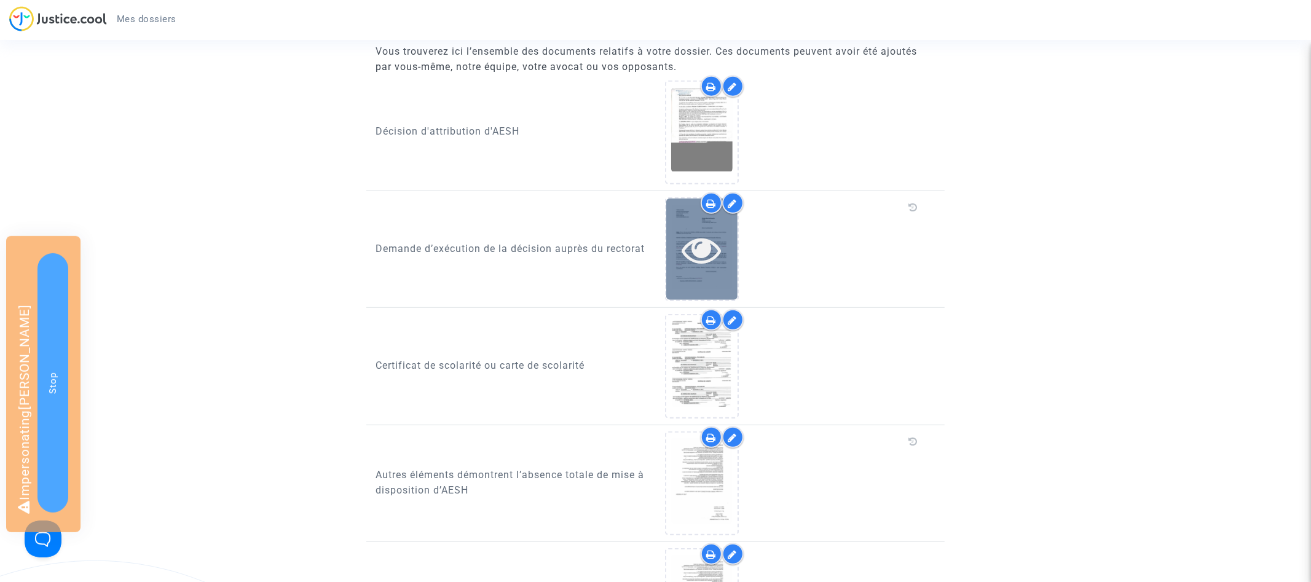
click at [692, 245] on icon at bounding box center [702, 249] width 40 height 39
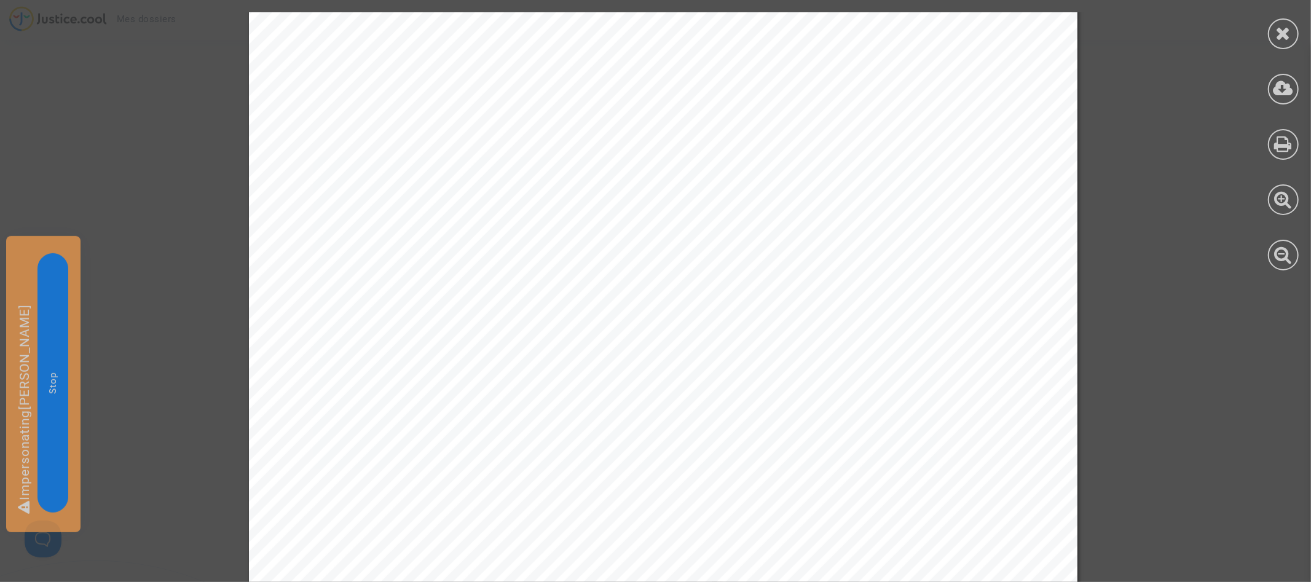
scroll to position [0, 0]
click at [1288, 41] on icon at bounding box center [1283, 33] width 15 height 18
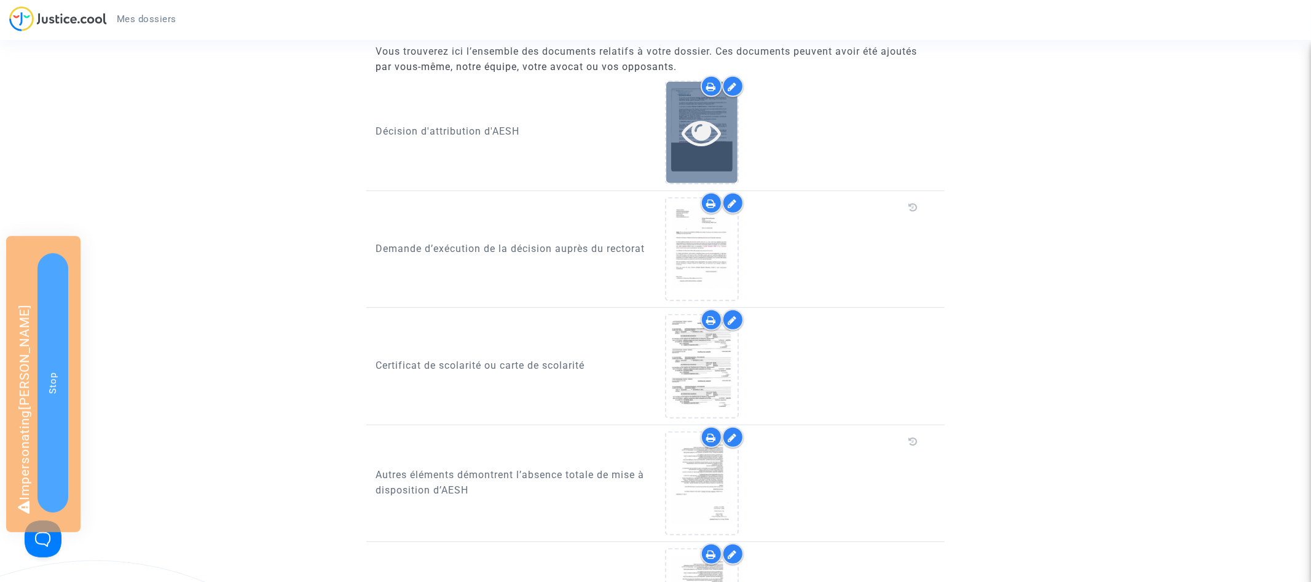
click at [709, 127] on icon at bounding box center [702, 131] width 40 height 39
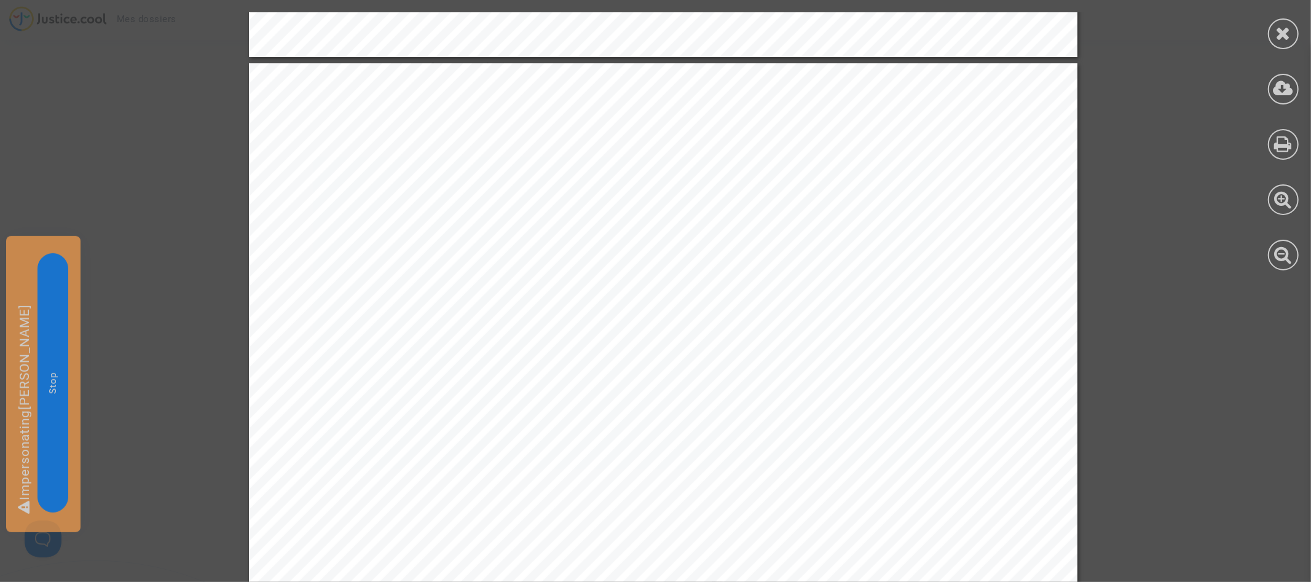
scroll to position [2244, 0]
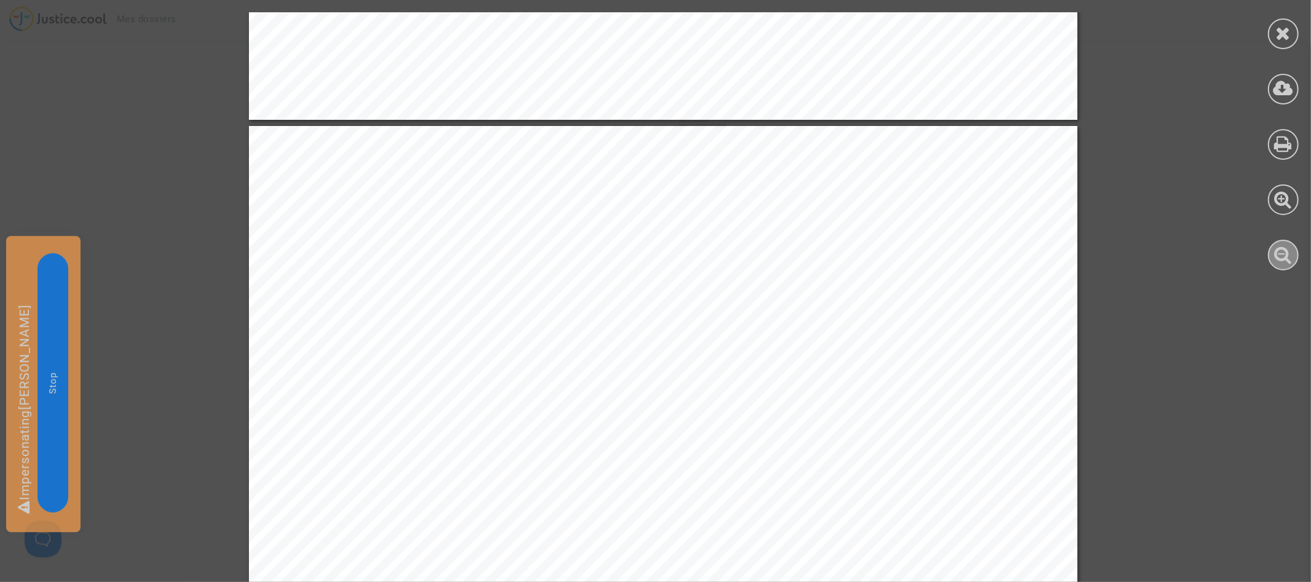
click at [1287, 253] on icon at bounding box center [1284, 254] width 18 height 18
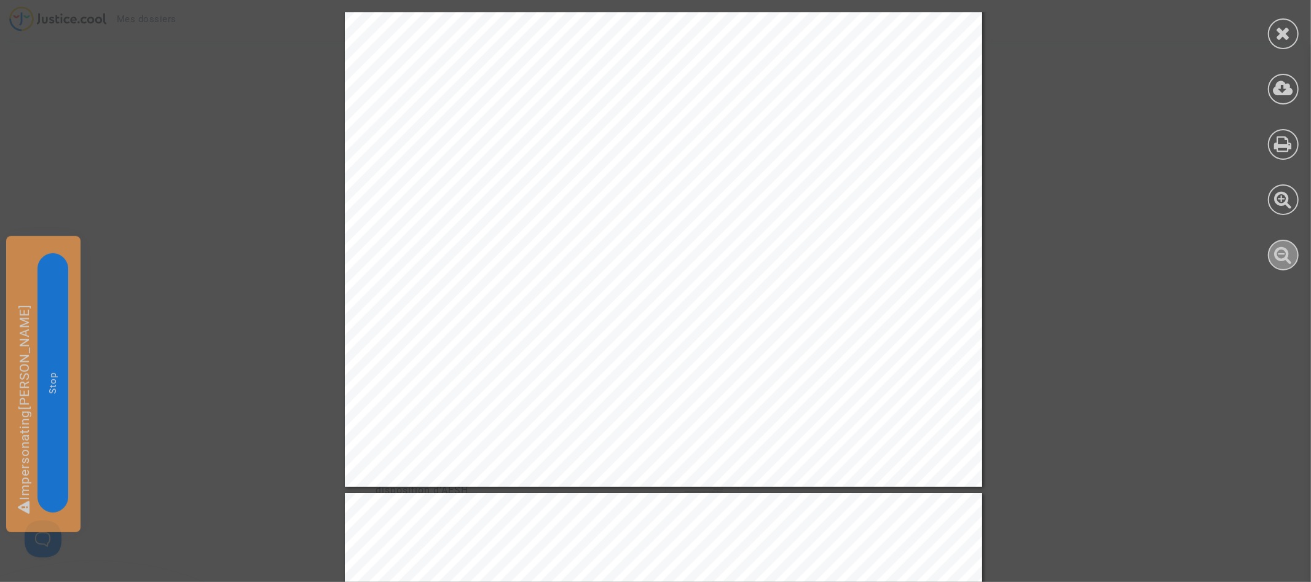
click at [1287, 253] on icon at bounding box center [1284, 254] width 18 height 18
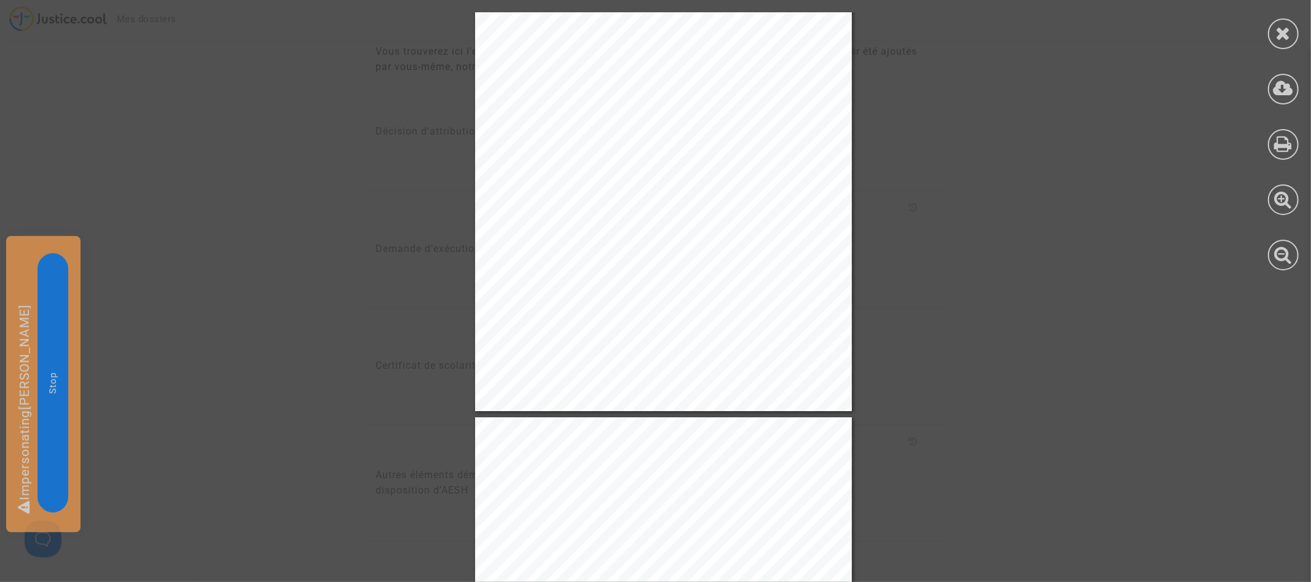
scroll to position [634, 0]
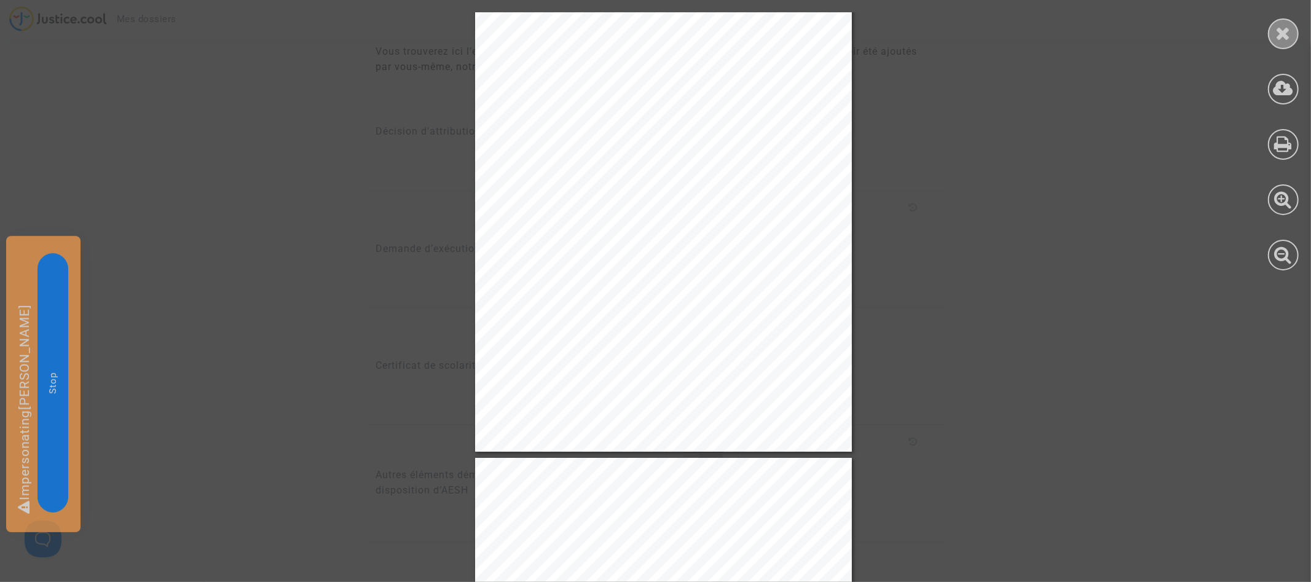
click at [1295, 36] on div at bounding box center [1283, 33] width 31 height 31
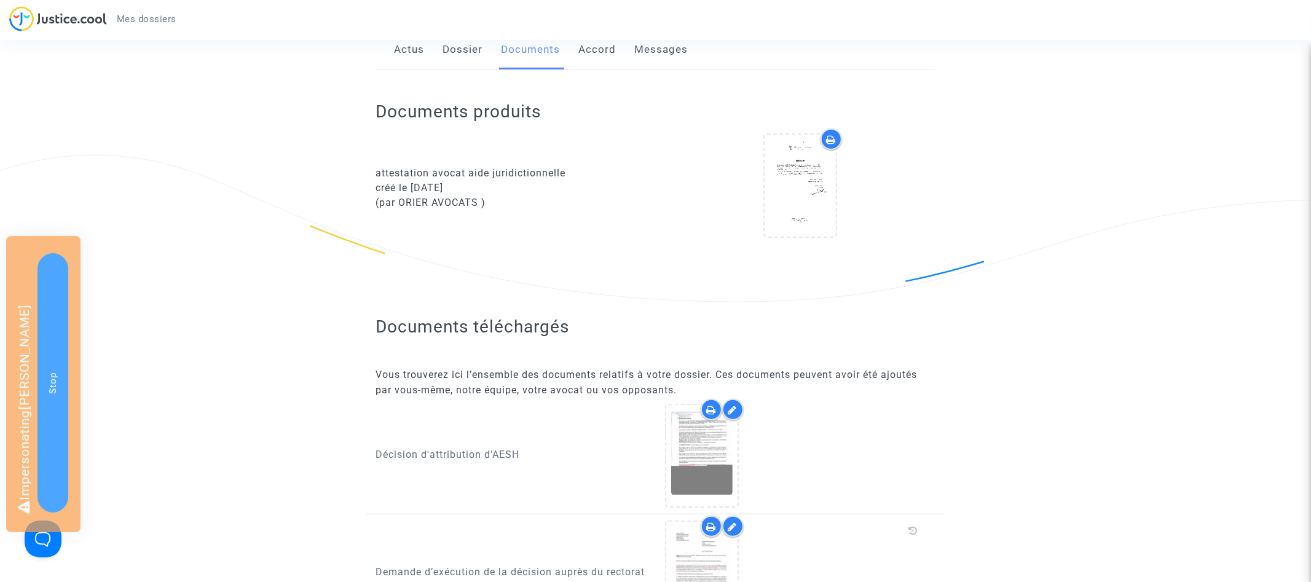
scroll to position [0, 0]
